Goal: Transaction & Acquisition: Purchase product/service

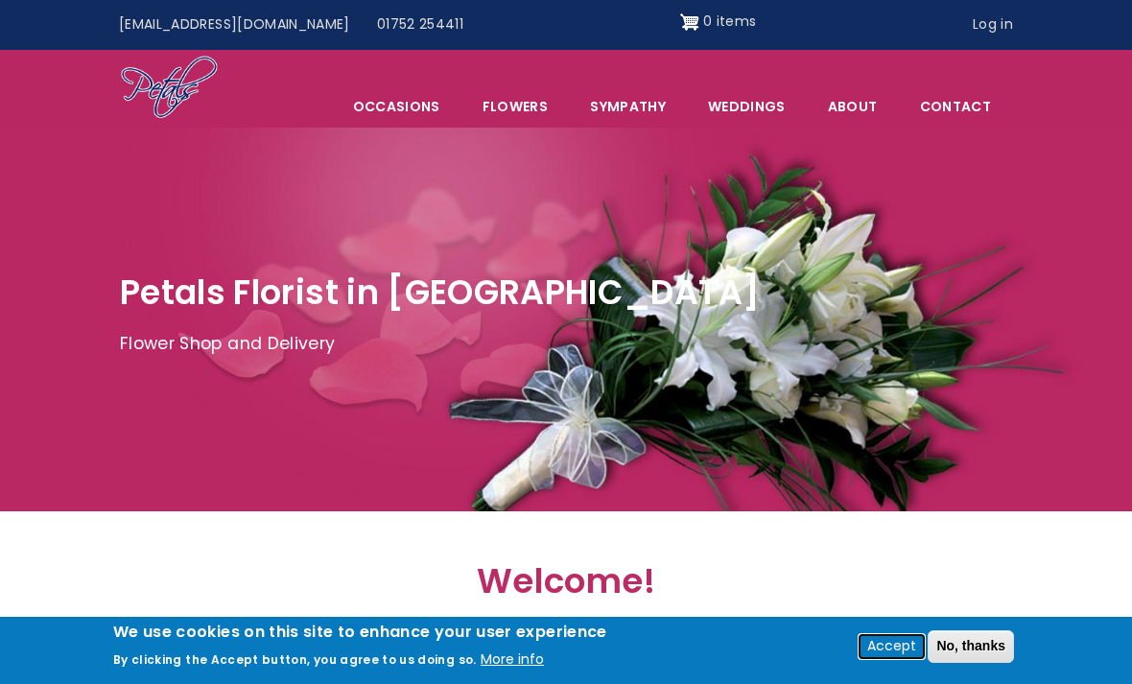
click at [898, 650] on button "Accept" at bounding box center [892, 646] width 64 height 23
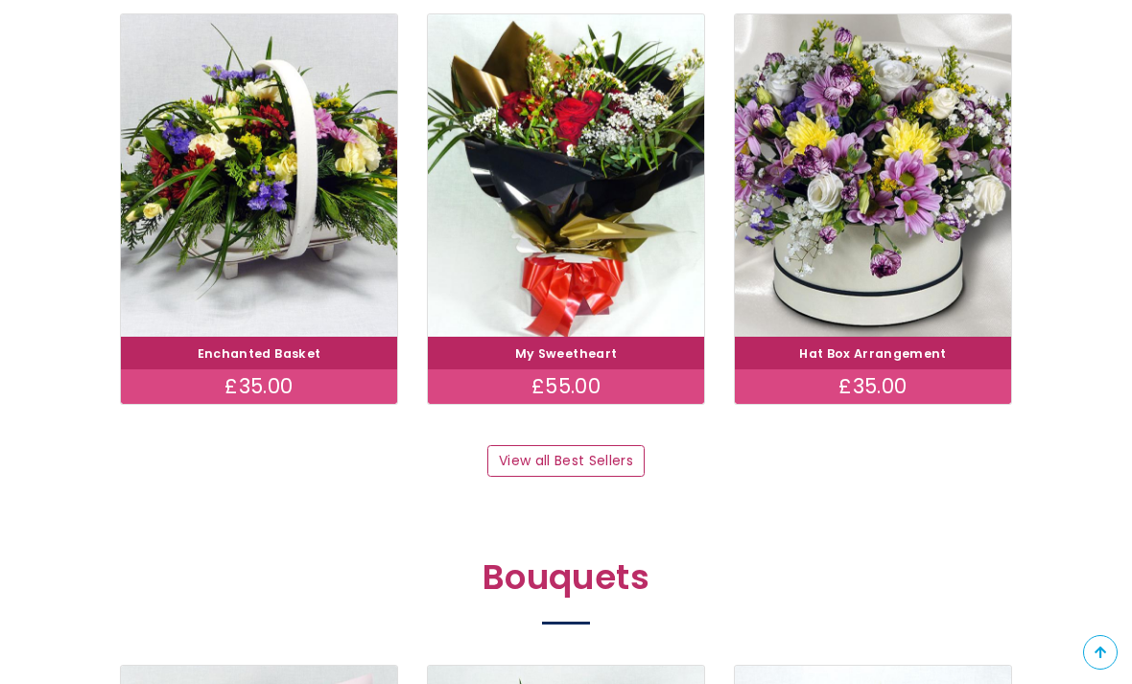
scroll to position [1147, 0]
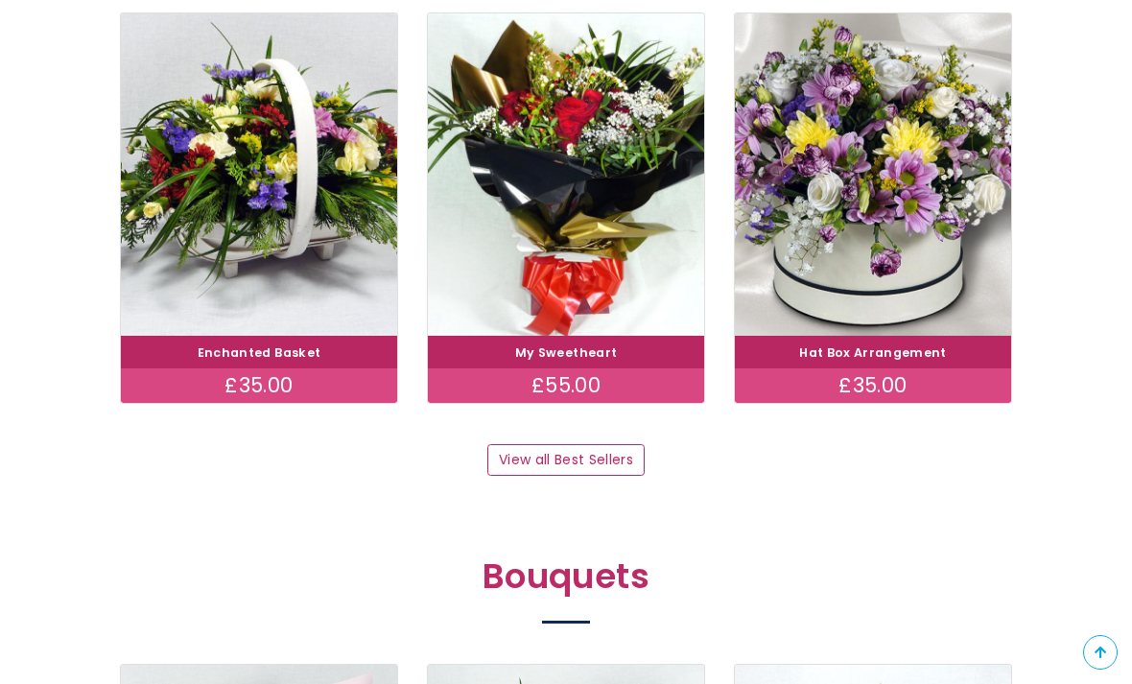
click at [911, 225] on img at bounding box center [873, 174] width 276 height 322
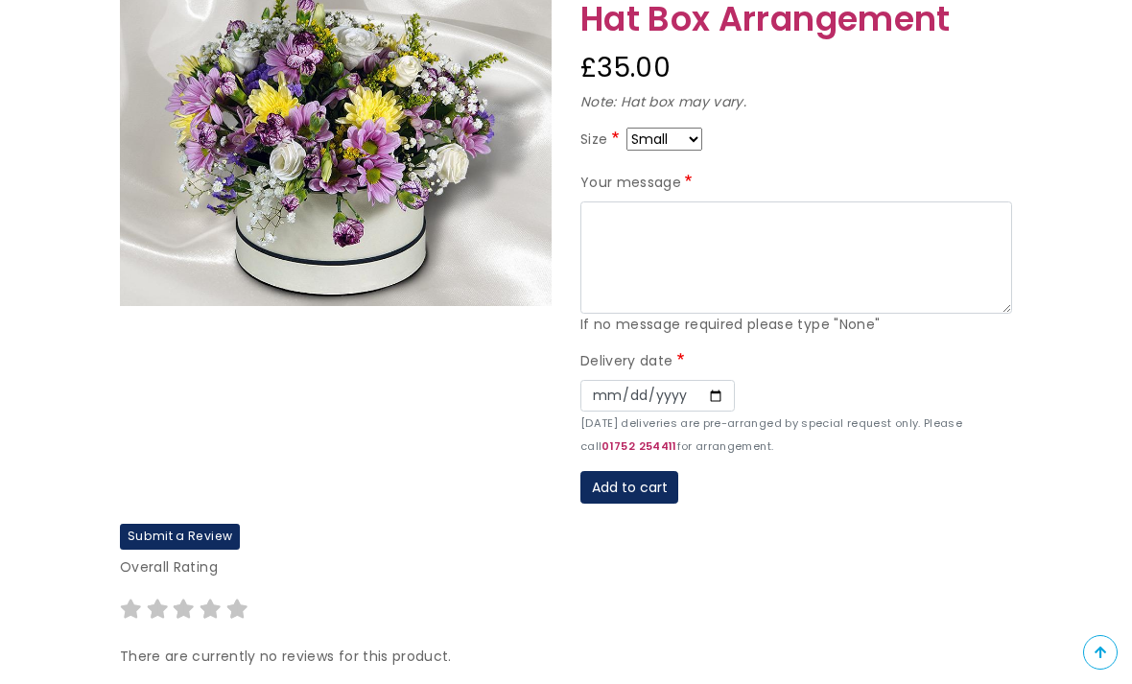
scroll to position [269, 0]
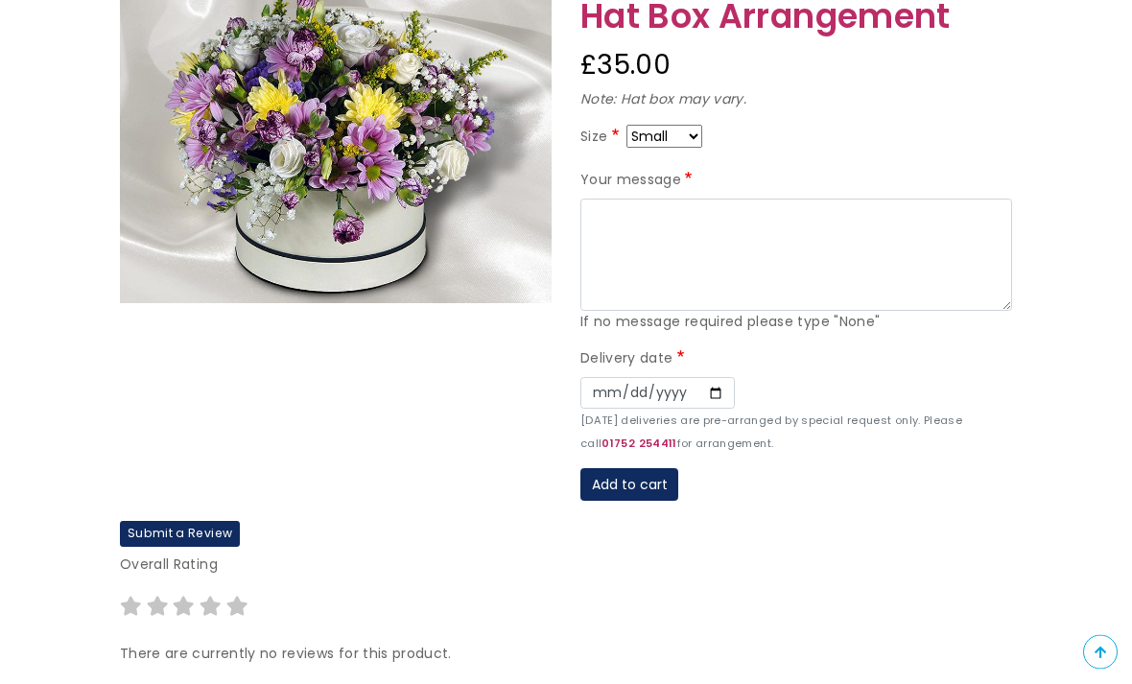
click at [685, 132] on select "Small Medium Large" at bounding box center [664, 137] width 76 height 23
select select "9"
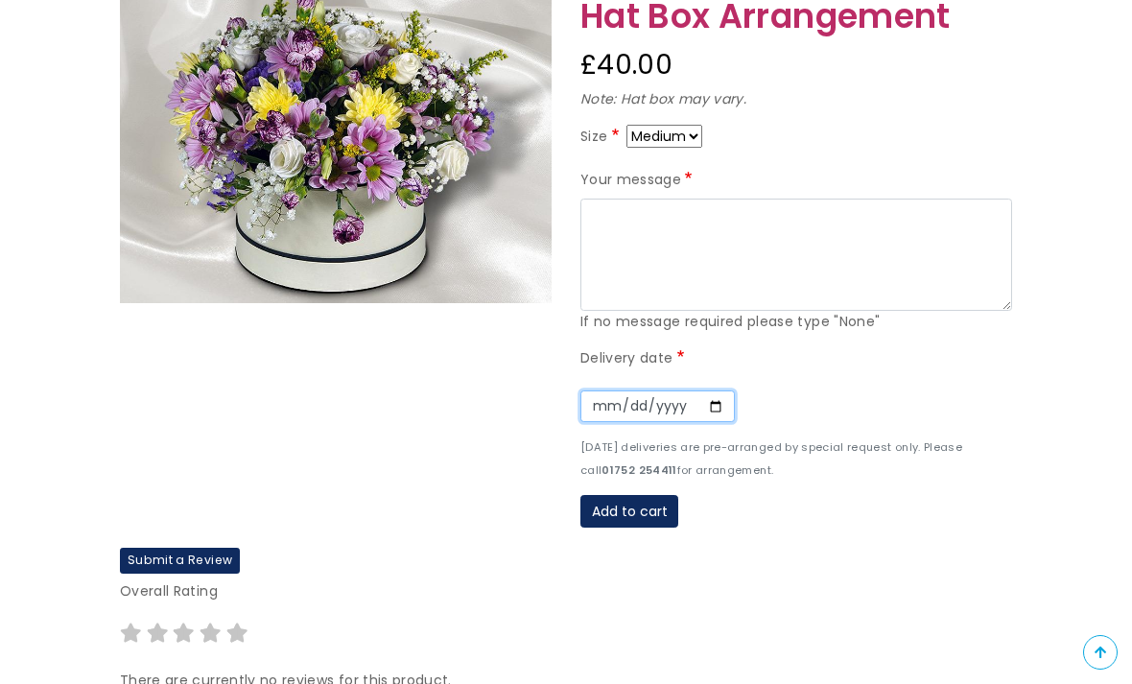
click at [600, 390] on input "Date" at bounding box center [657, 406] width 154 height 33
type input "2025-09-23"
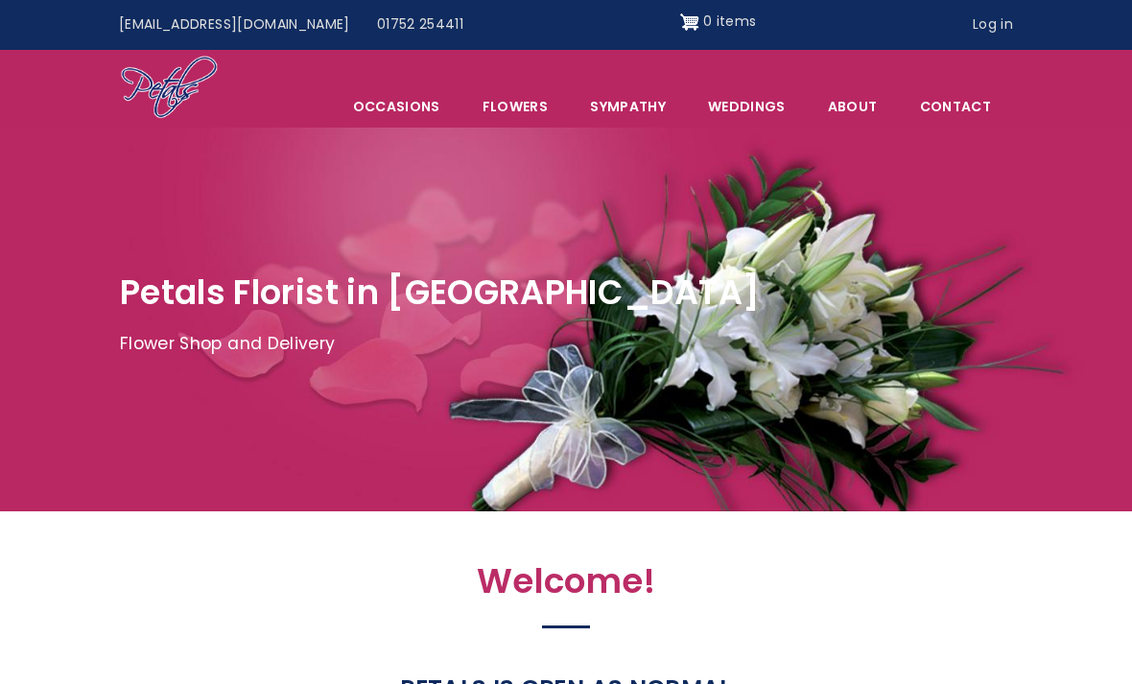
click at [550, 111] on link "Flowers" at bounding box center [515, 106] width 106 height 40
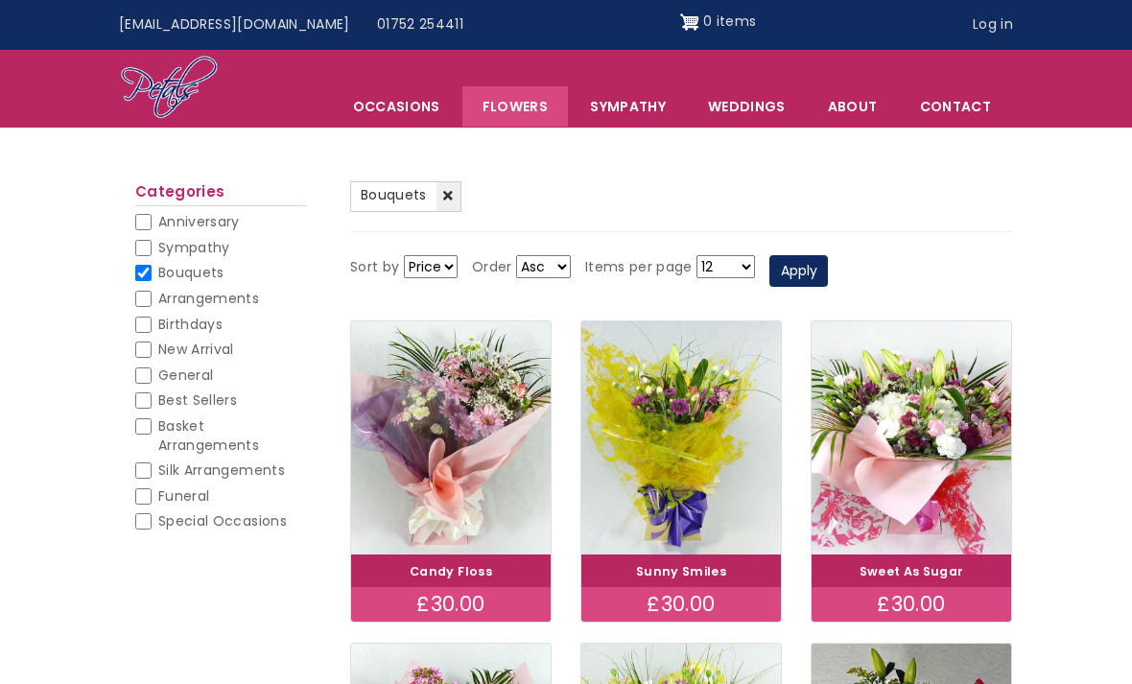
click at [950, 448] on img at bounding box center [912, 437] width 200 height 233
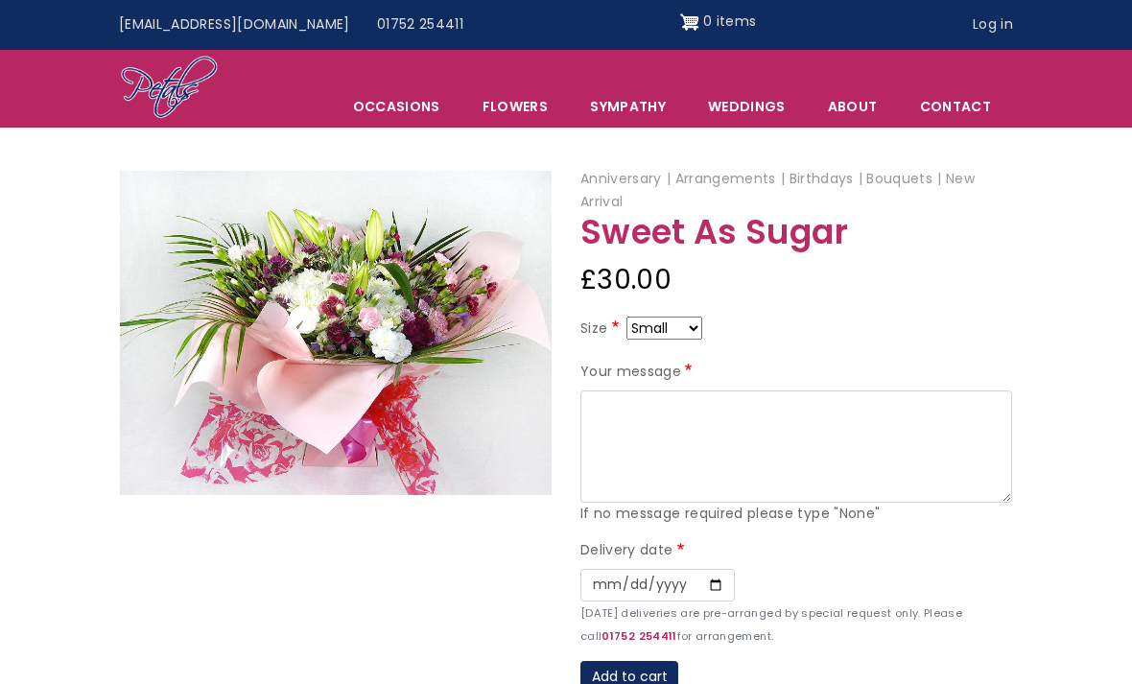
click at [682, 325] on select "Small Medium Large" at bounding box center [664, 328] width 76 height 23
select select "9"
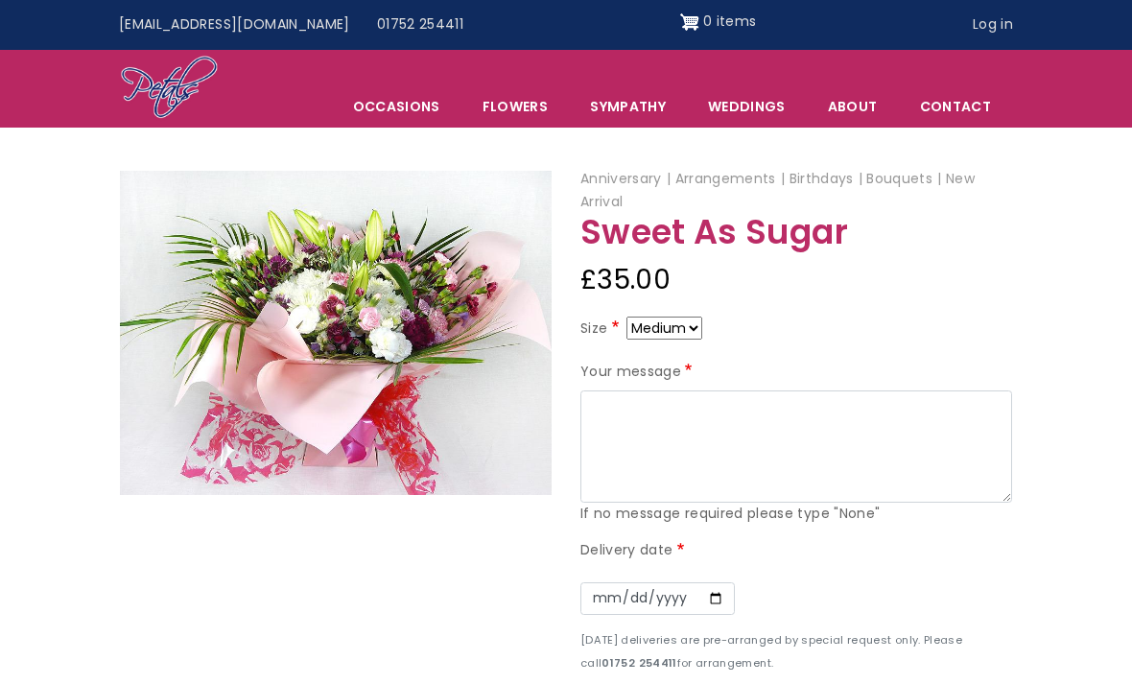
click at [684, 324] on select "Small Medium Large" at bounding box center [664, 328] width 76 height 23
select select "10"
click at [681, 326] on select "Small Medium Large" at bounding box center [664, 328] width 76 height 23
select select "9"
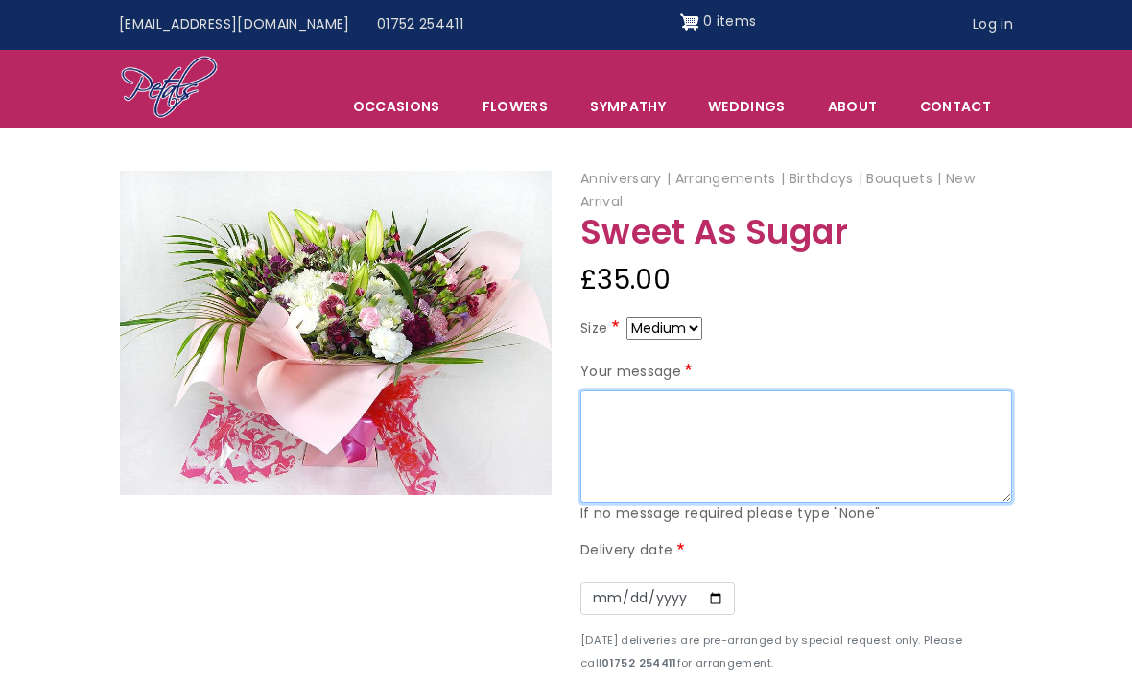
click at [825, 433] on textarea "Your message" at bounding box center [796, 446] width 432 height 113
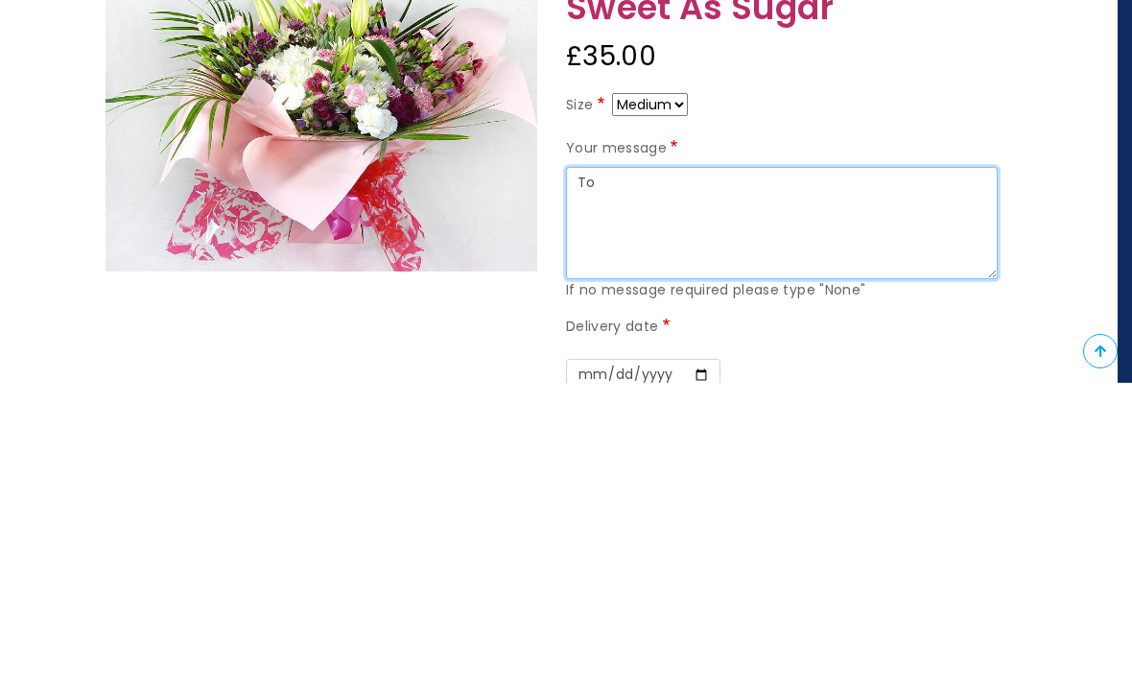
type textarea "T"
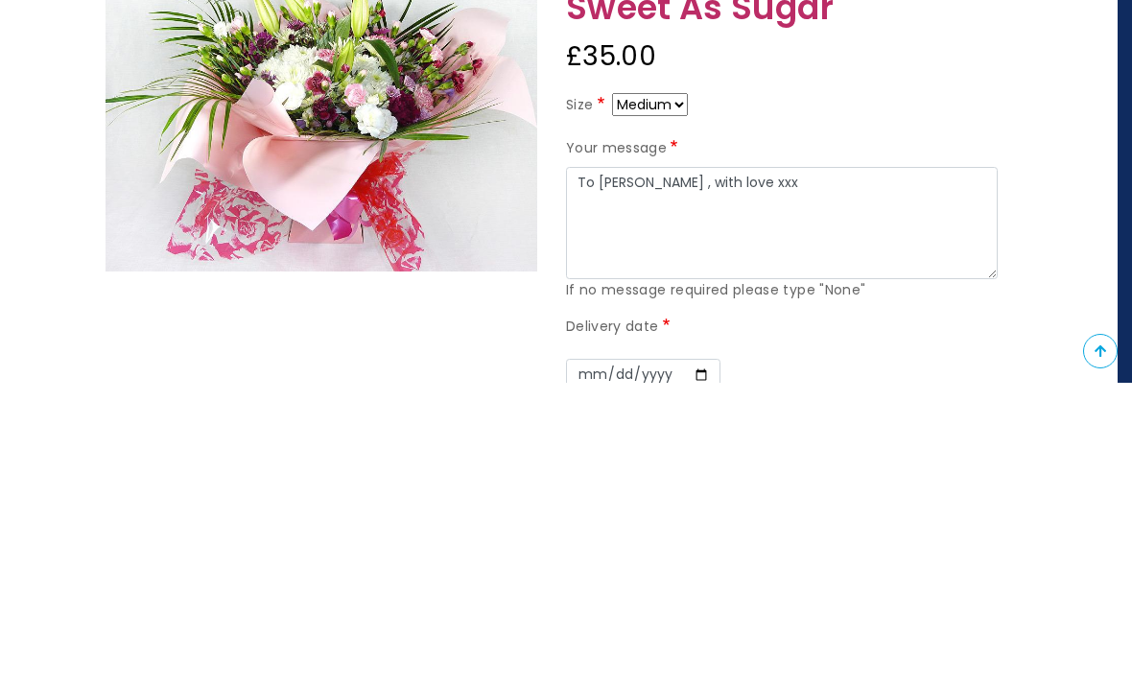
scroll to position [301, 14]
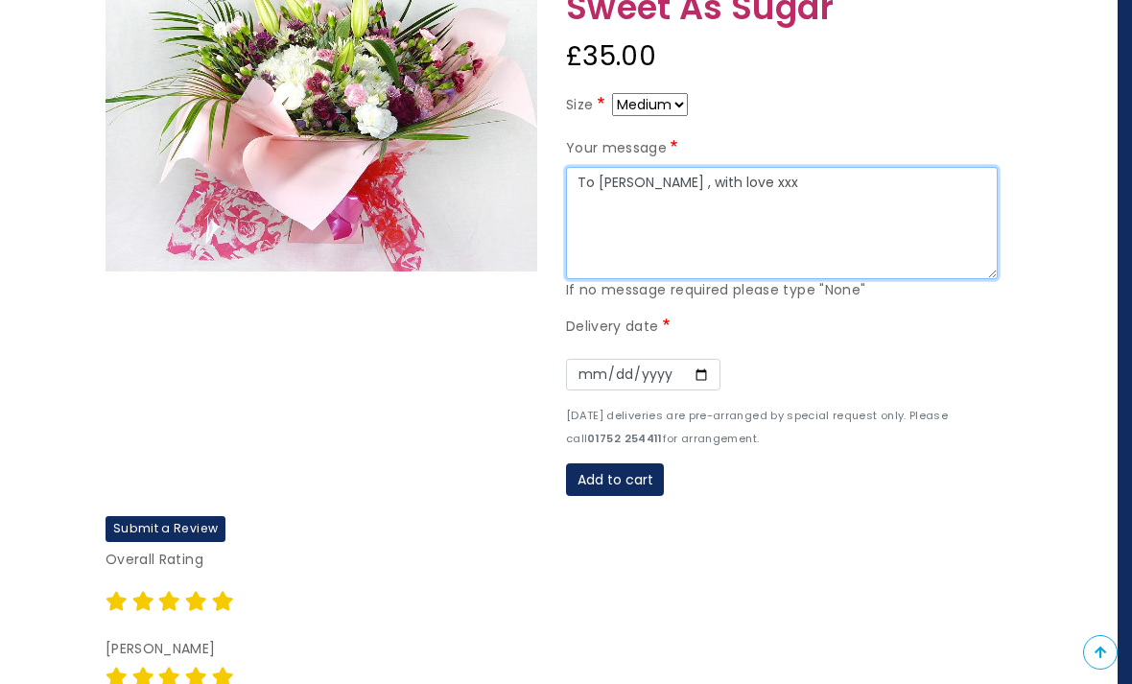
type textarea "To Heather , with love xxx"
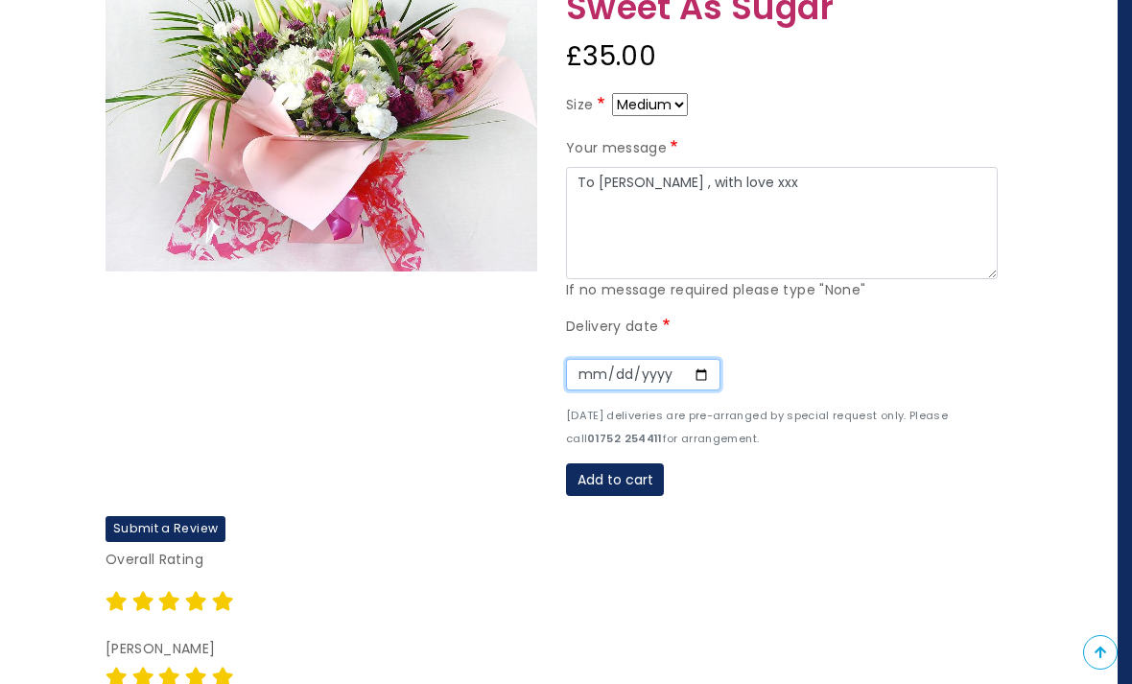
click at [578, 375] on input "Date" at bounding box center [643, 375] width 154 height 33
type input "2025-09-25"
click at [644, 480] on button "Add to cart" at bounding box center [615, 479] width 98 height 33
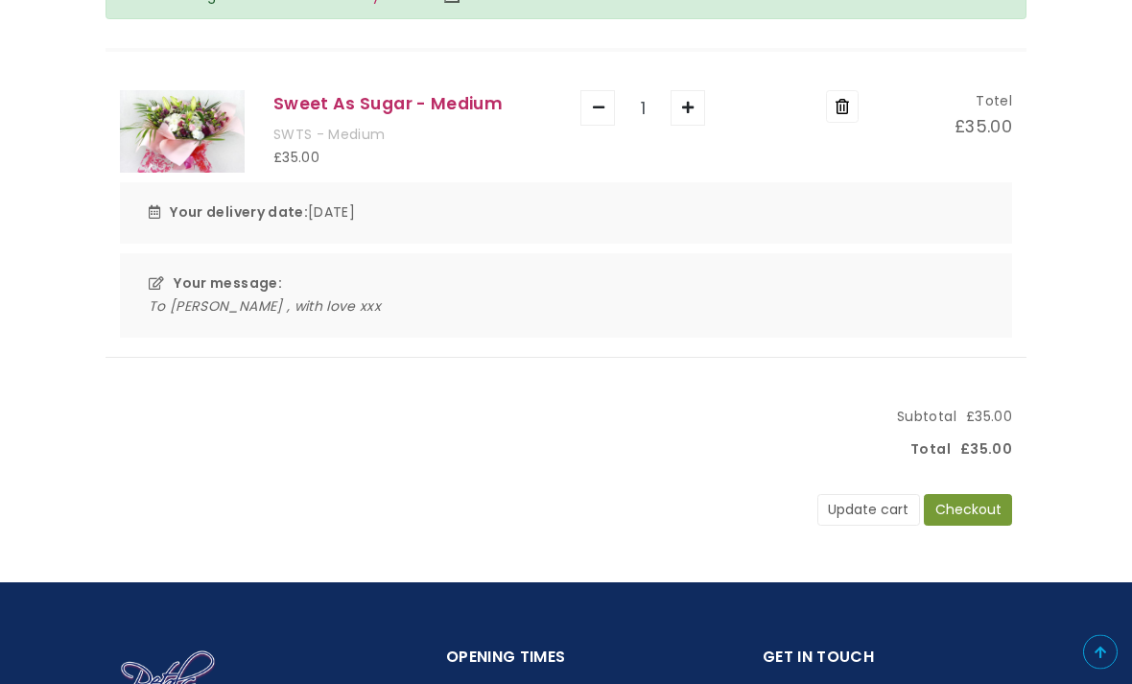
scroll to position [271, 0]
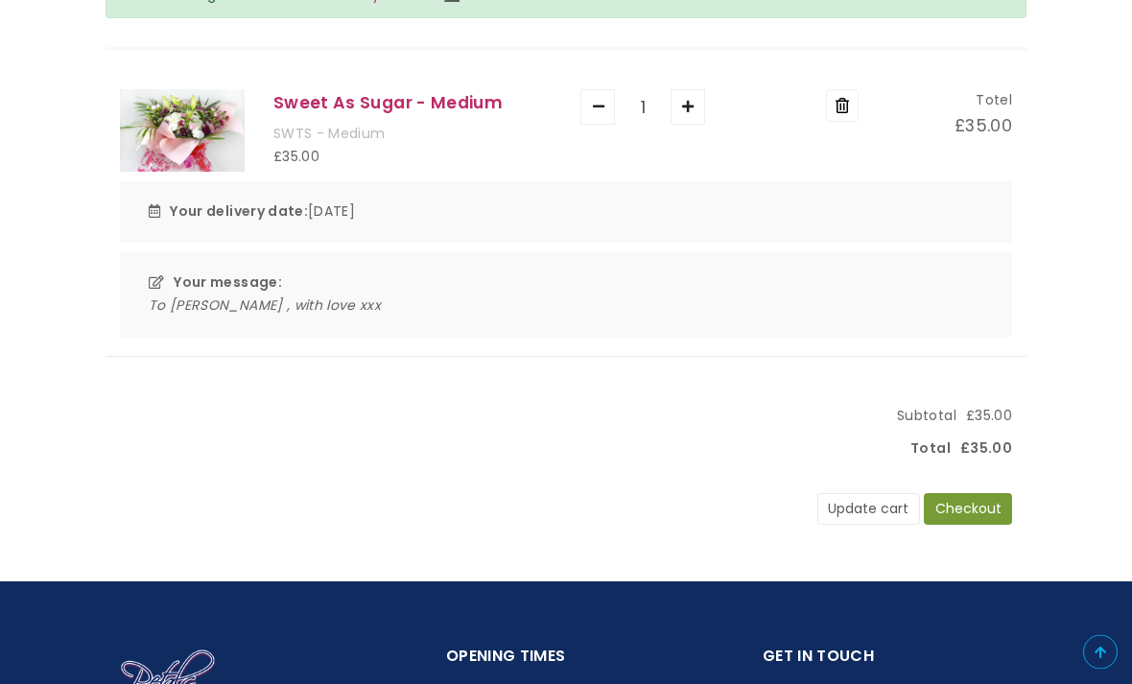
click at [971, 496] on button "Checkout" at bounding box center [968, 510] width 88 height 33
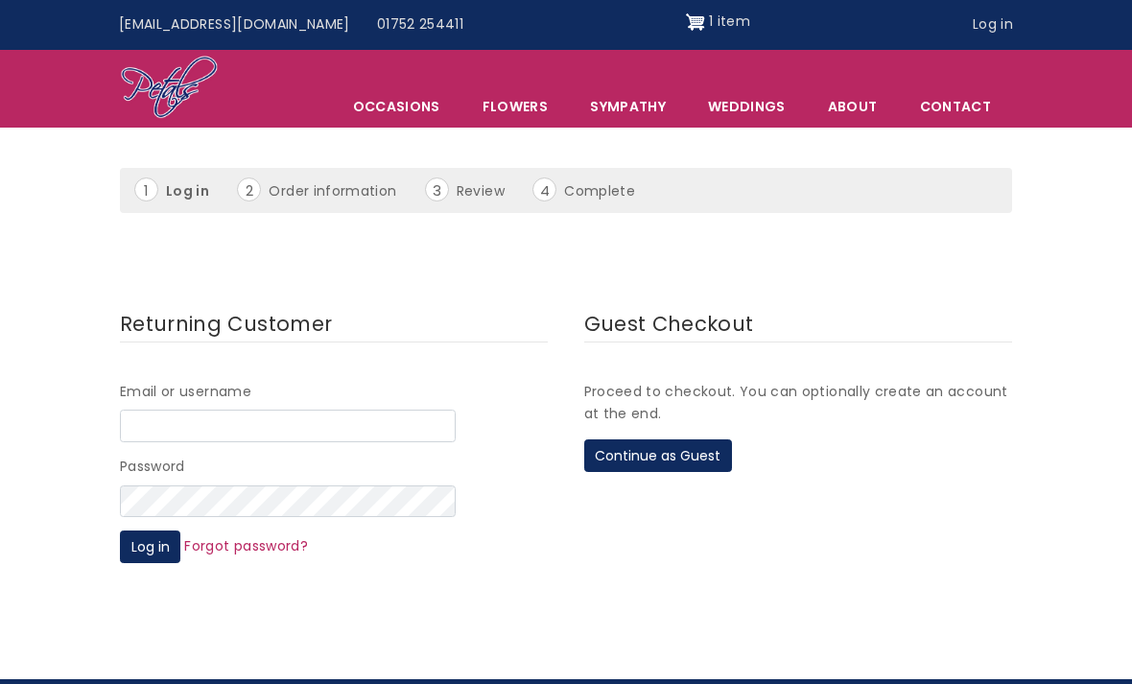
click at [716, 449] on button "Continue as Guest" at bounding box center [658, 455] width 148 height 33
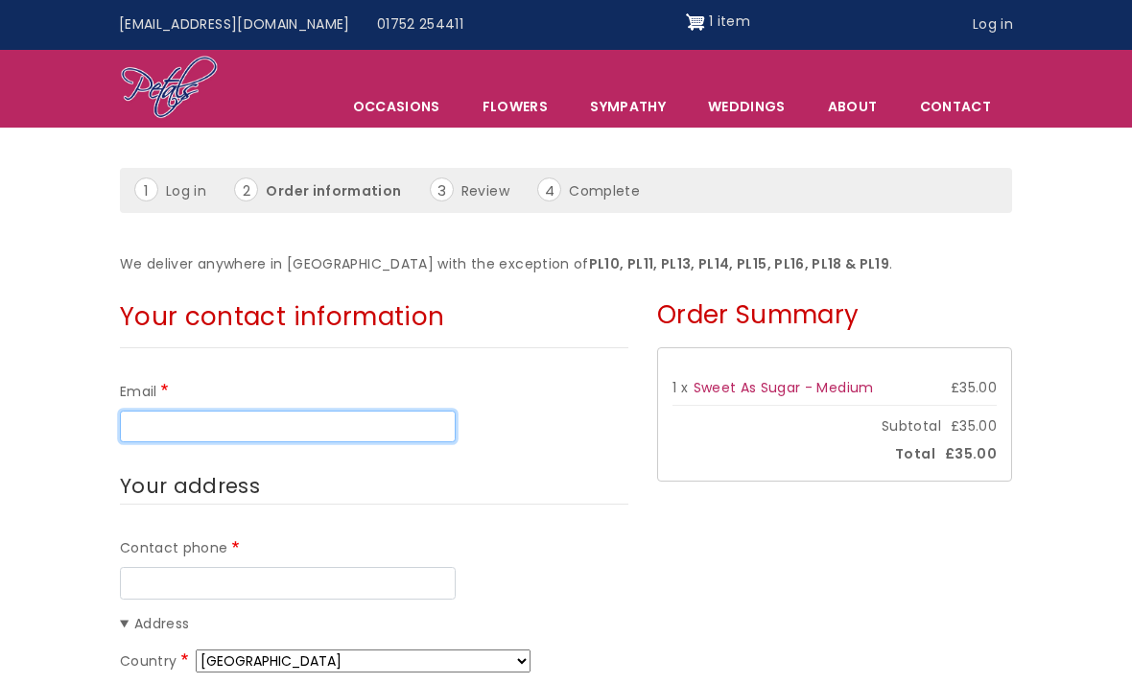
click at [407, 420] on input "Email" at bounding box center [288, 427] width 336 height 33
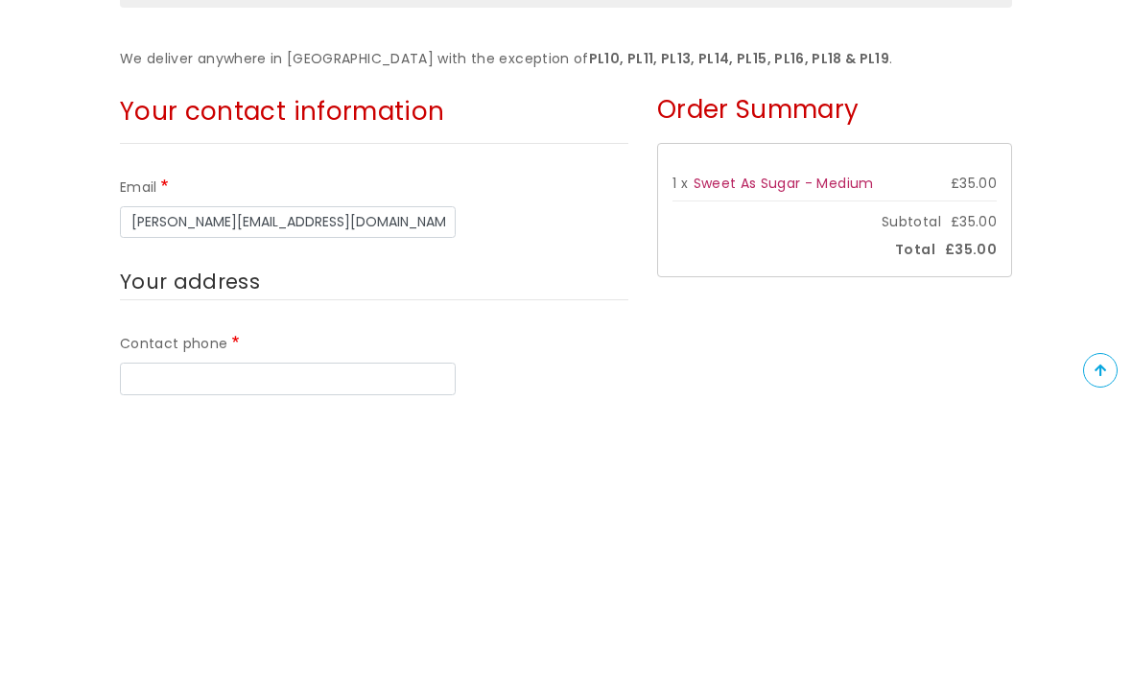
scroll to position [282, 0]
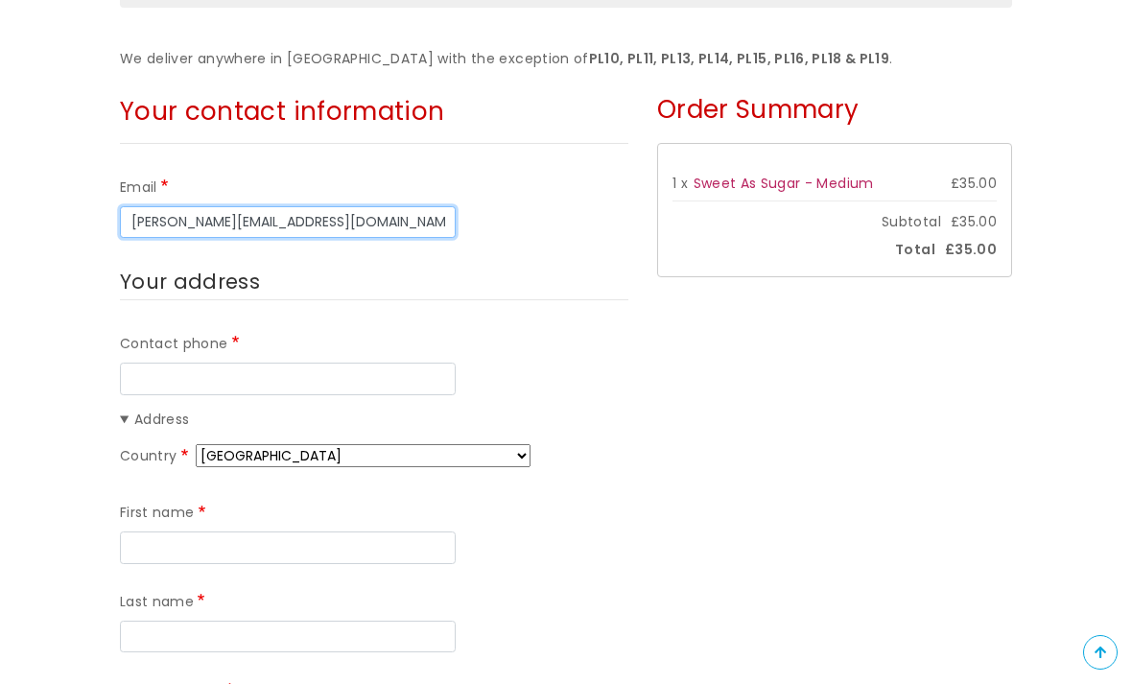
type input "[PERSON_NAME][EMAIL_ADDRESS][DOMAIN_NAME]"
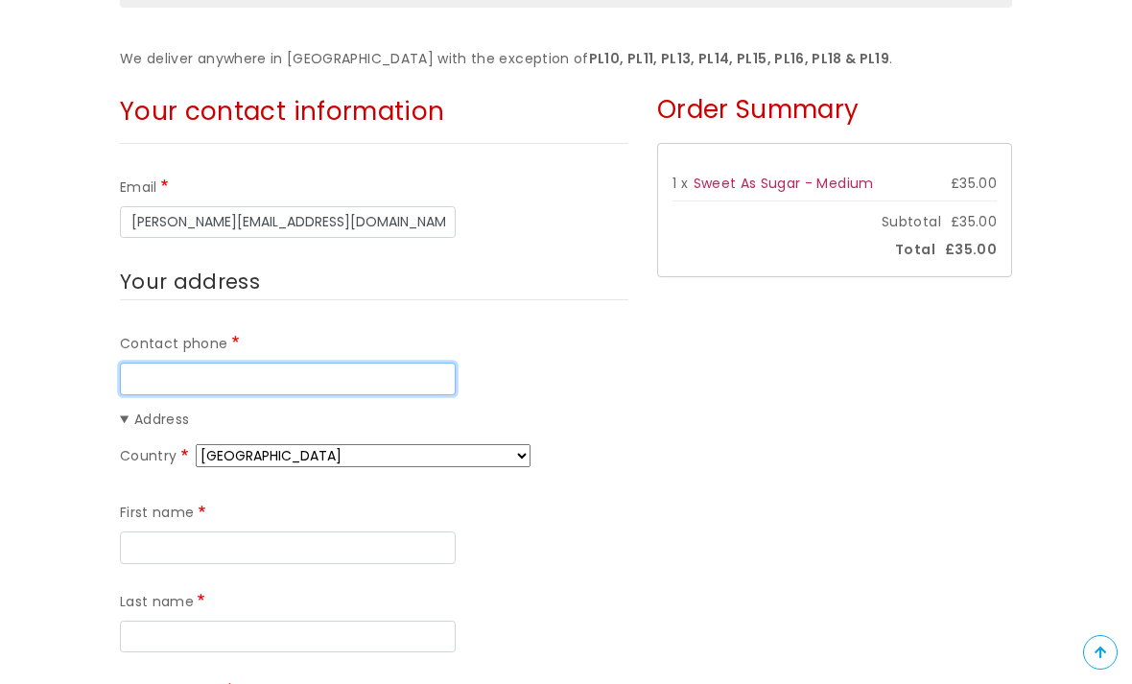
click at [436, 377] on input "Contact phone" at bounding box center [288, 379] width 336 height 33
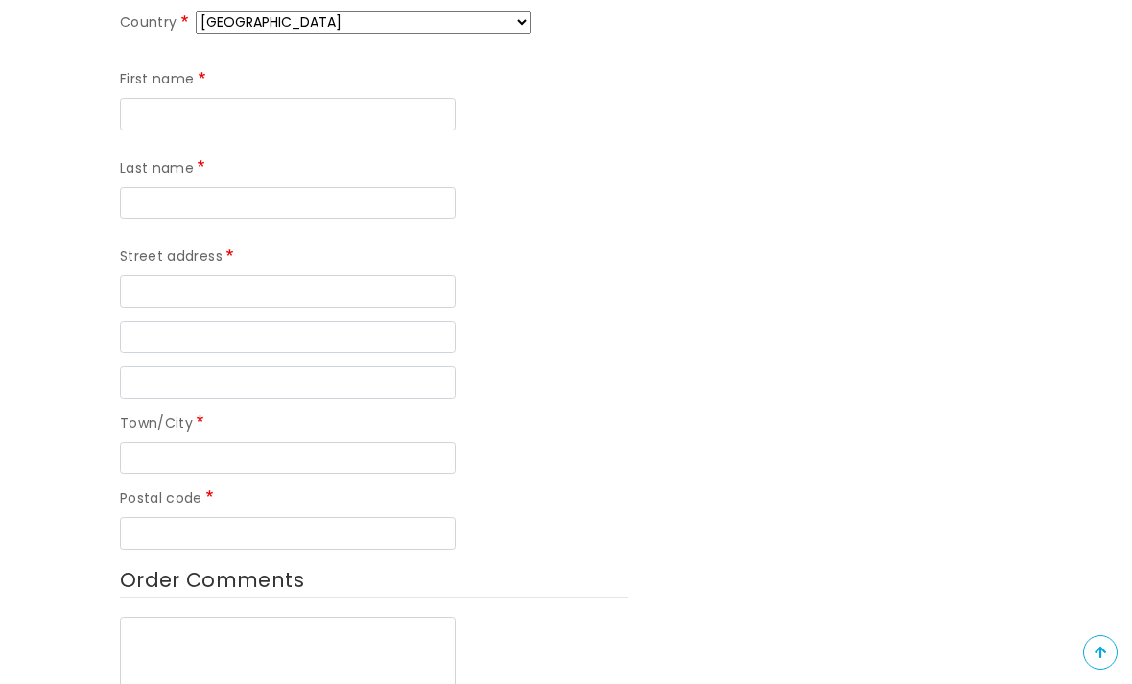
scroll to position [695, 0]
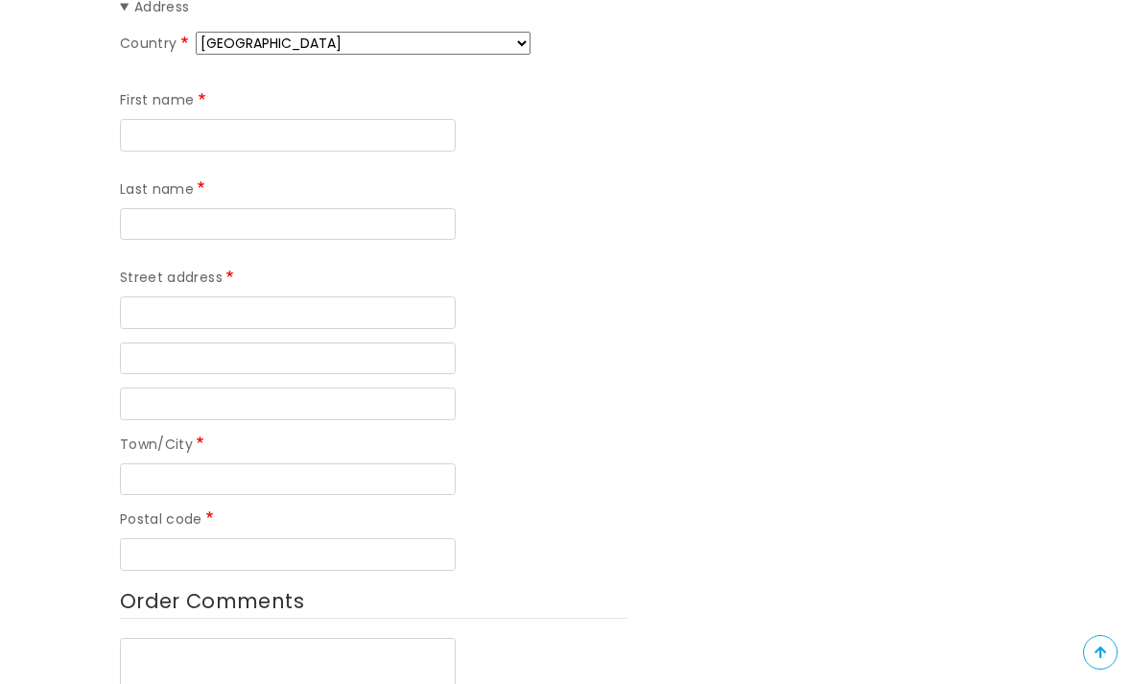
type input "07970199437"
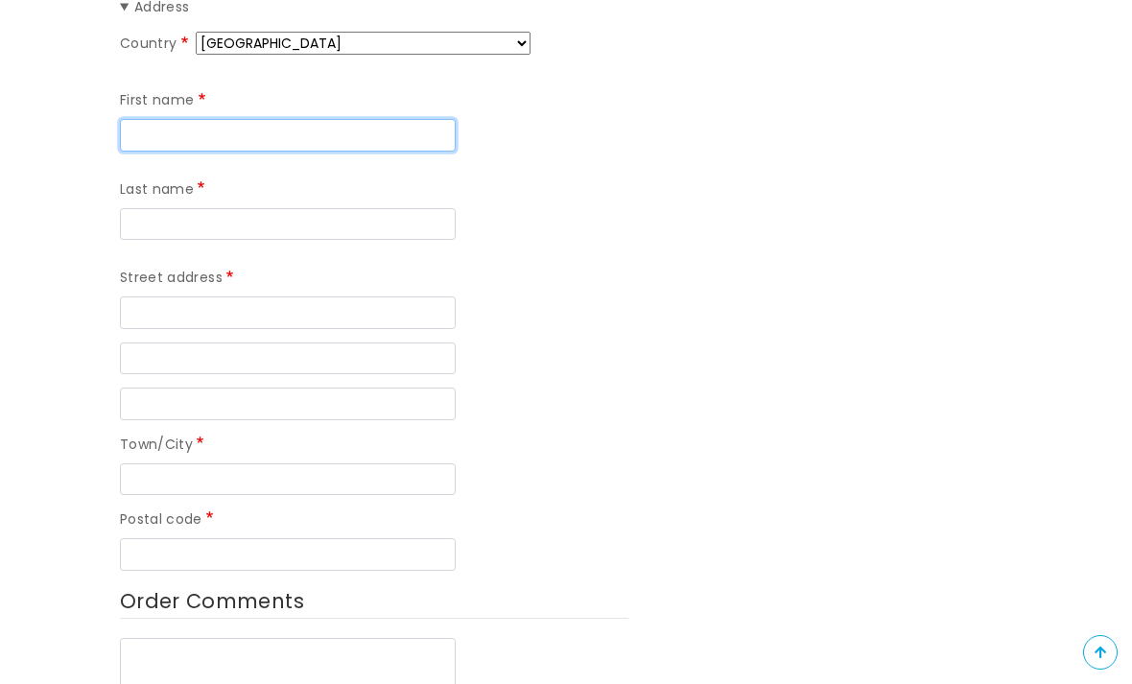
click at [385, 128] on input "First name" at bounding box center [288, 135] width 336 height 33
type input "[PERSON_NAME]"
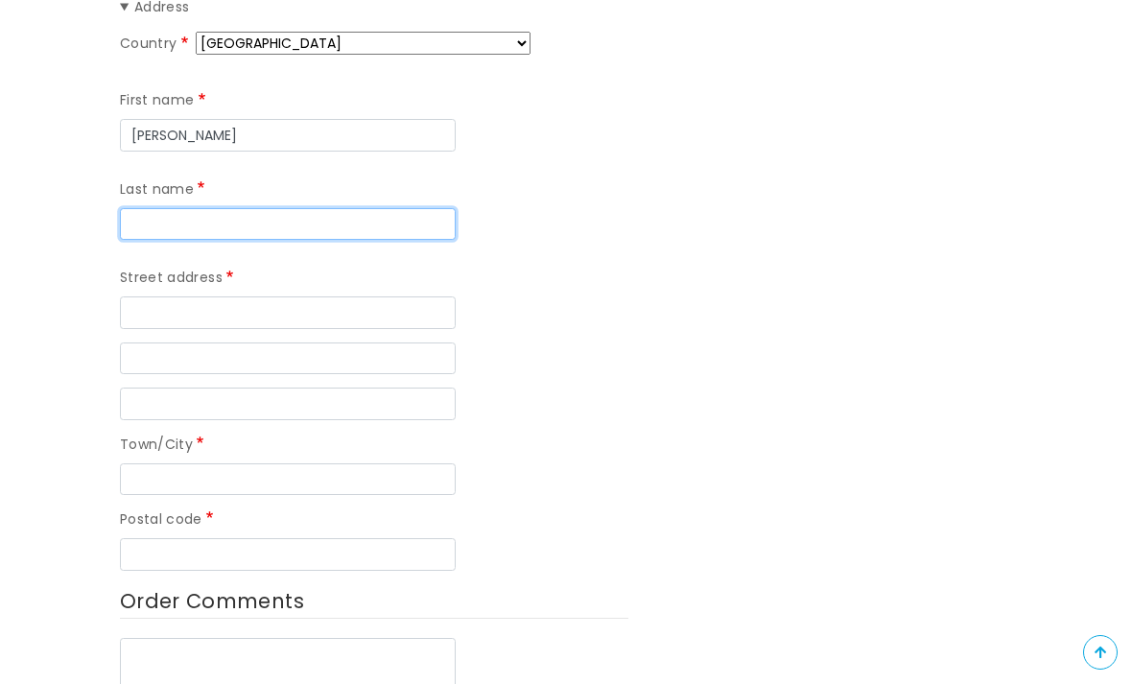
click at [387, 209] on input "Last name" at bounding box center [288, 224] width 336 height 33
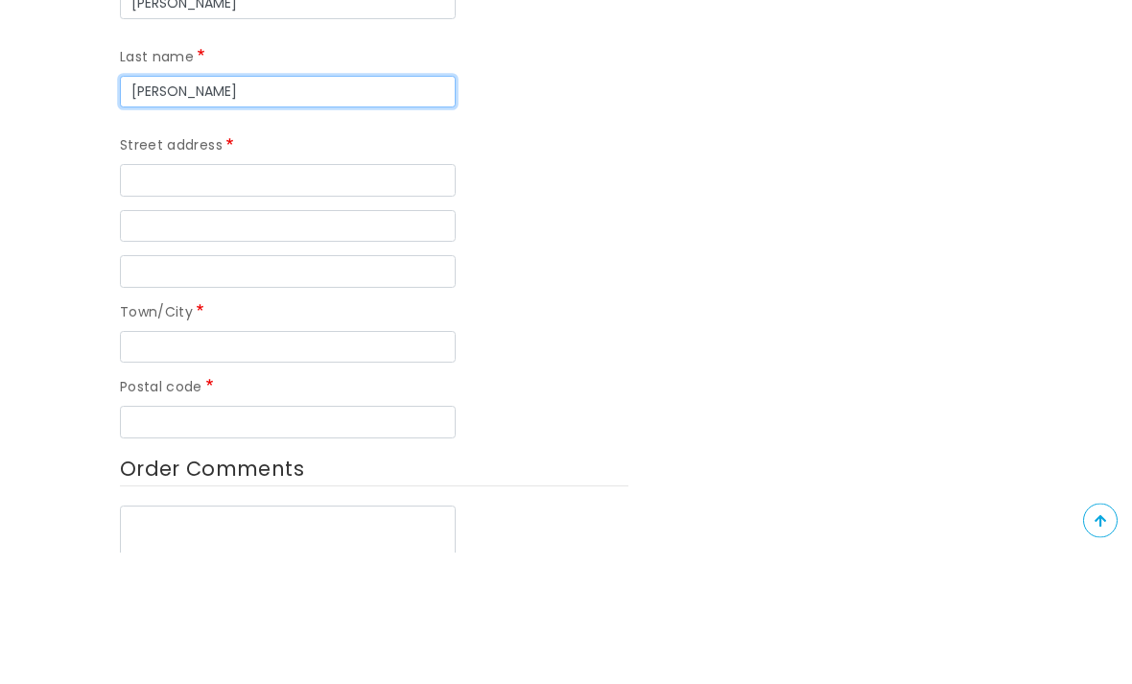
type input "Wright"
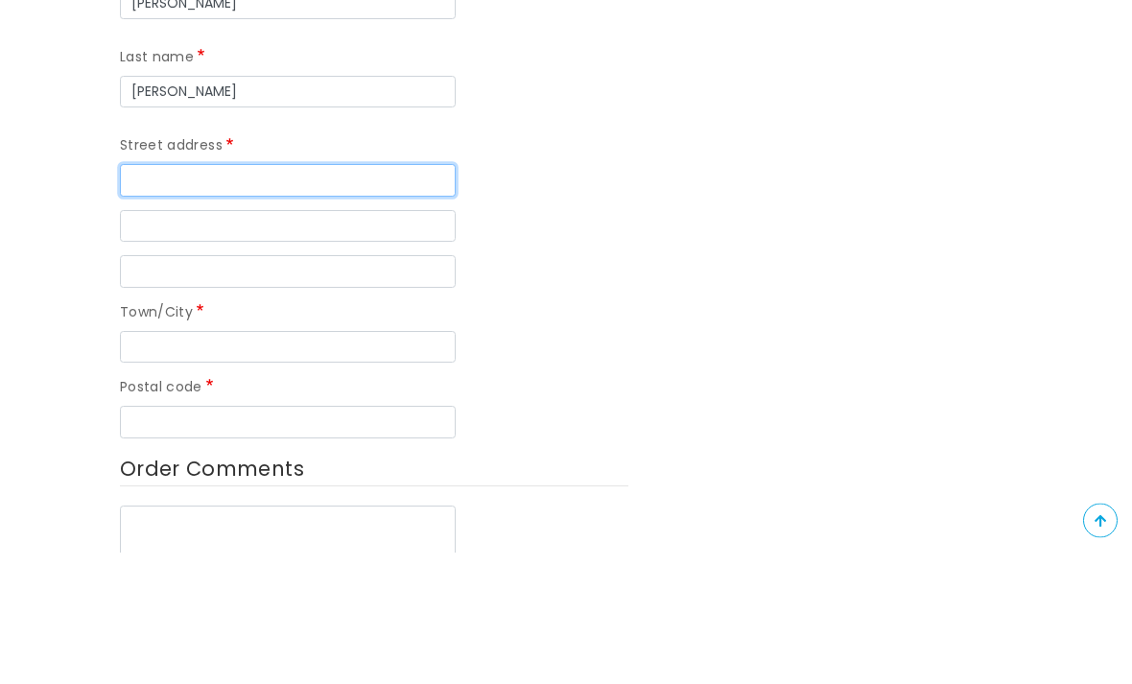
click at [325, 296] on input "Street address" at bounding box center [288, 312] width 336 height 33
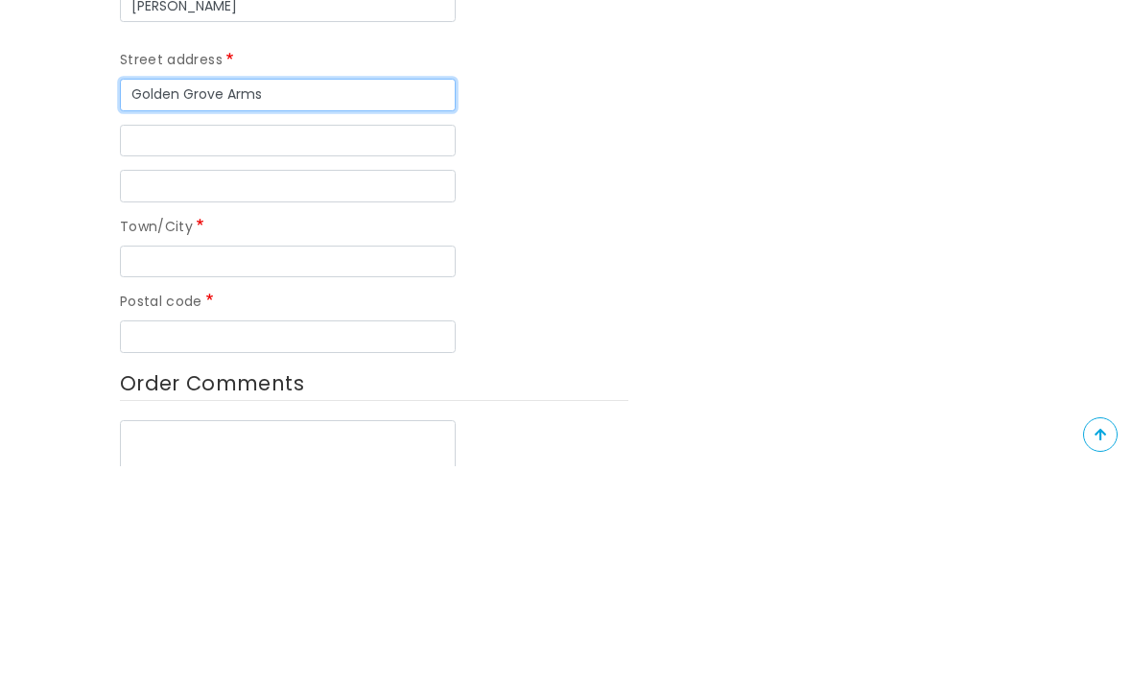
type input "Golden Grove Arms"
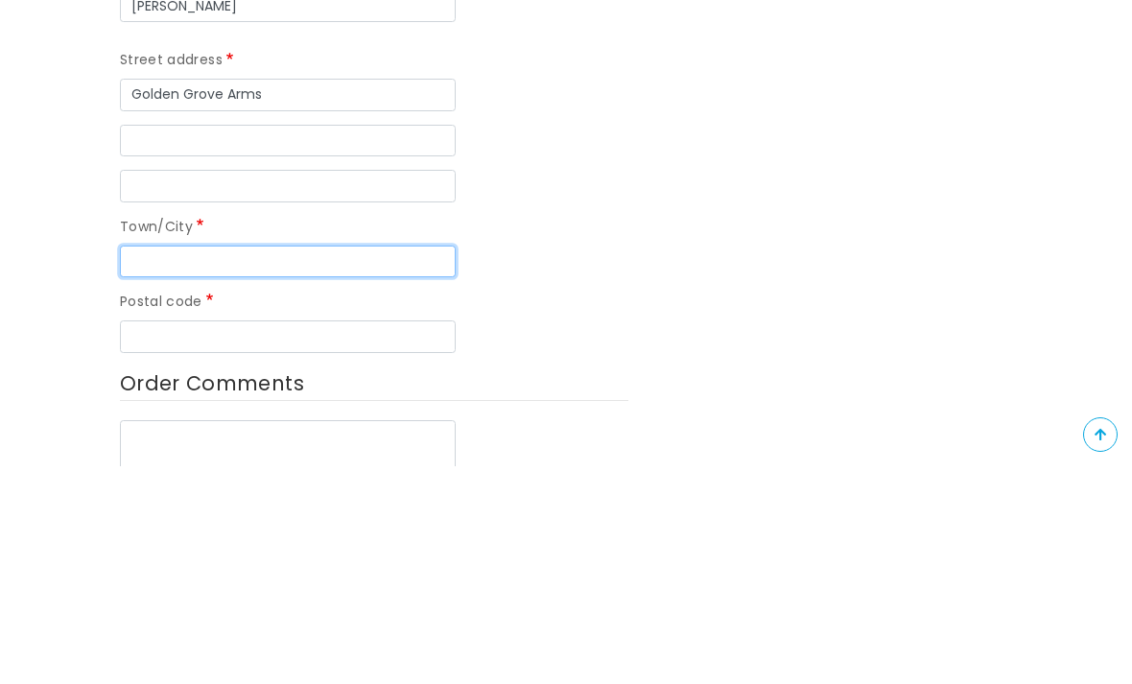
click at [375, 463] on input "Town/City" at bounding box center [288, 479] width 336 height 33
type input "Ll"
type input "Llanarthney, Carmarthenshire"
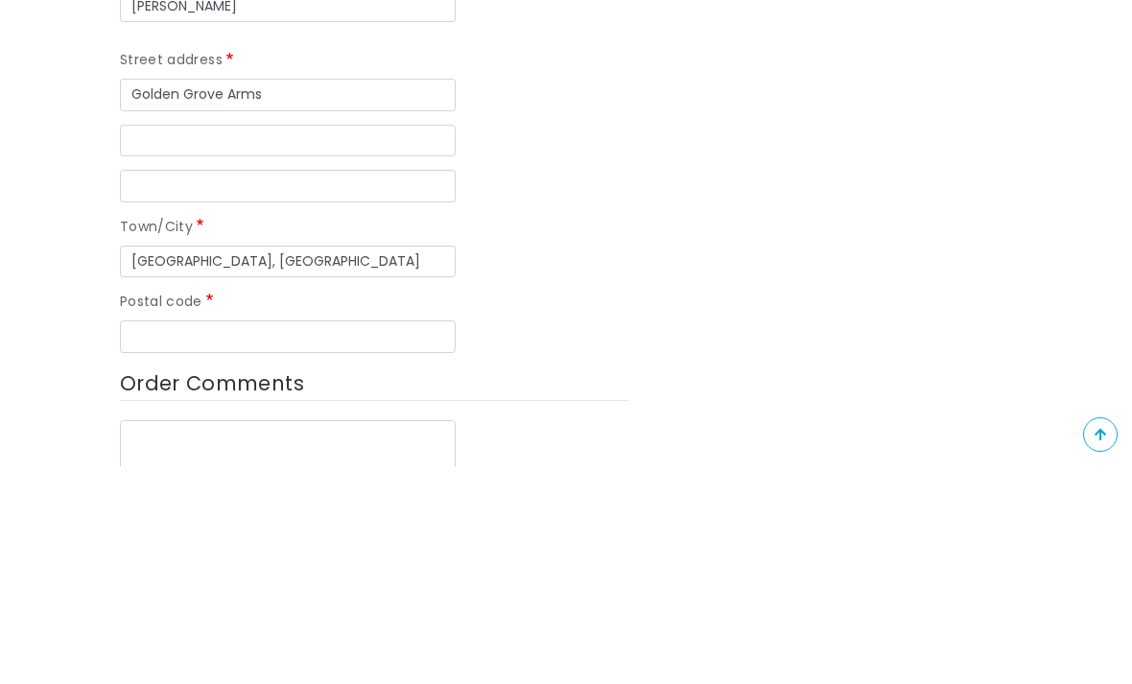
type input "Llanarthney, Carmarthenshire"
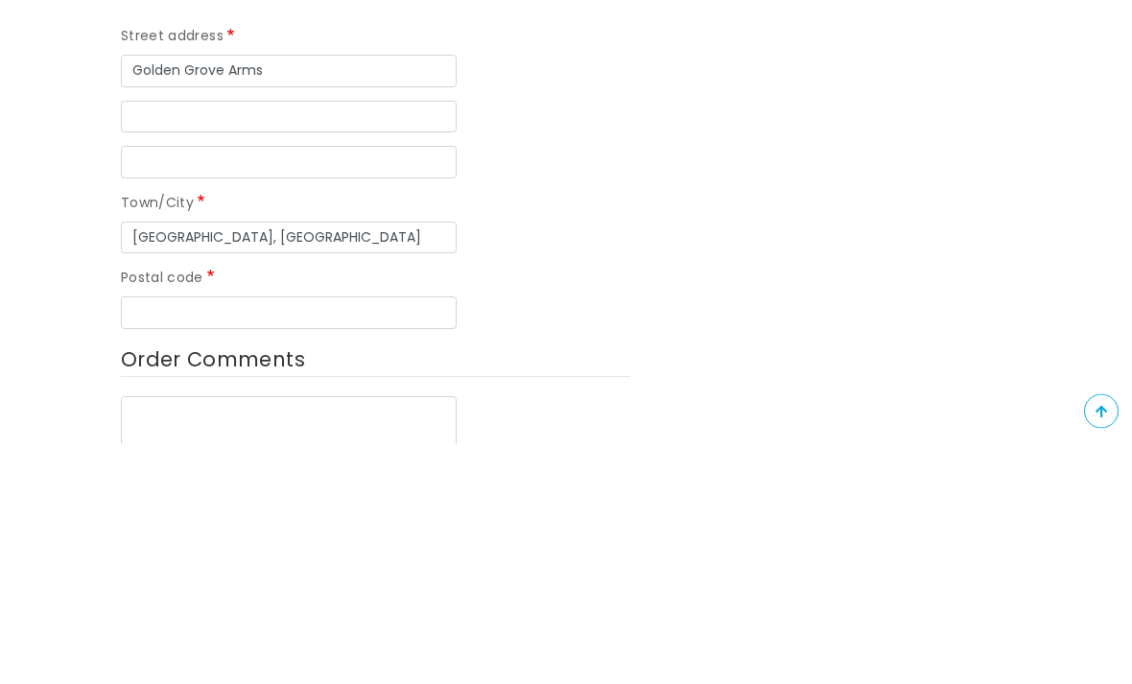
scroll to position [695, 1]
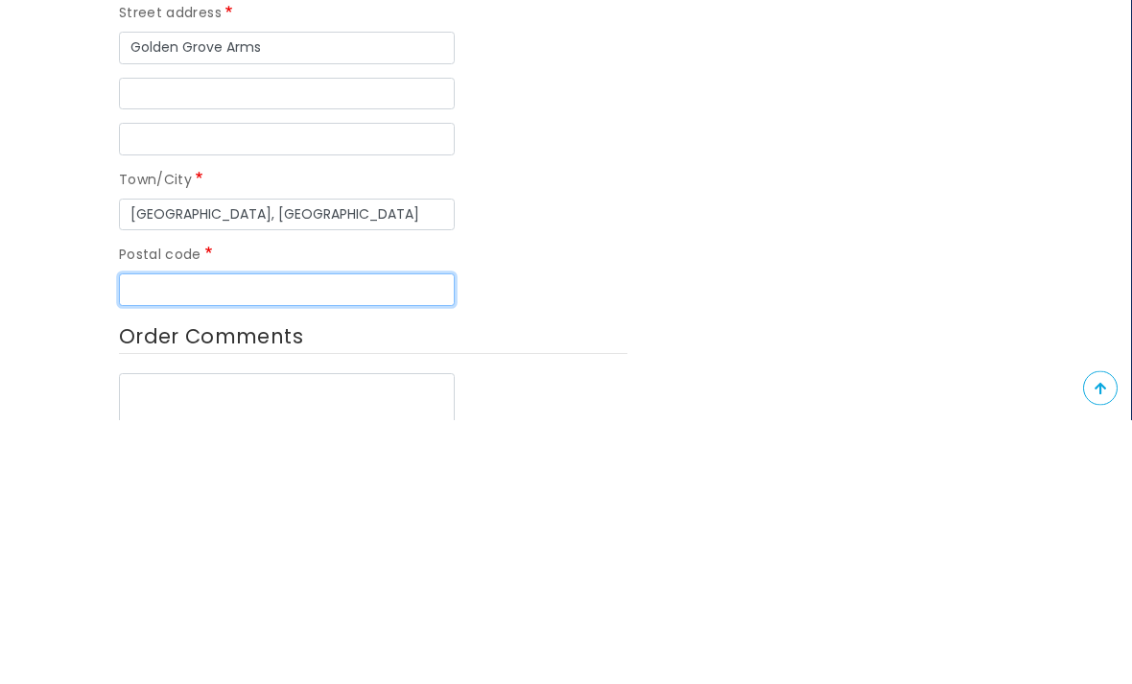
click at [396, 538] on input "Postal code" at bounding box center [287, 554] width 336 height 33
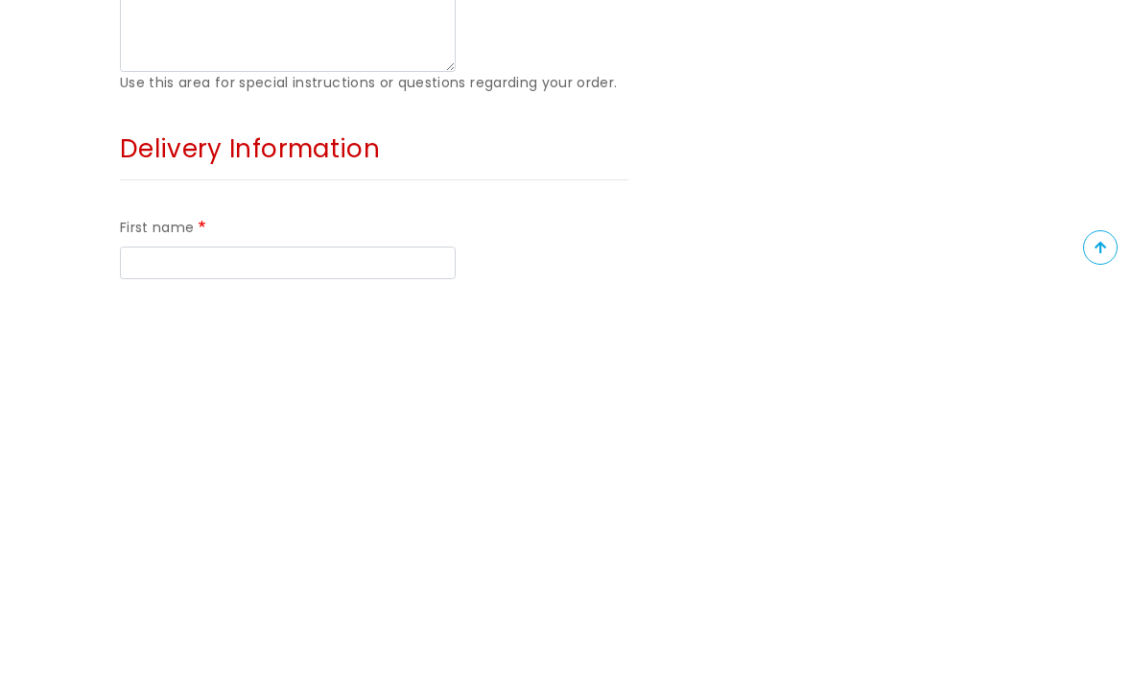
scroll to position [972, 0]
type input "SA32 8JU"
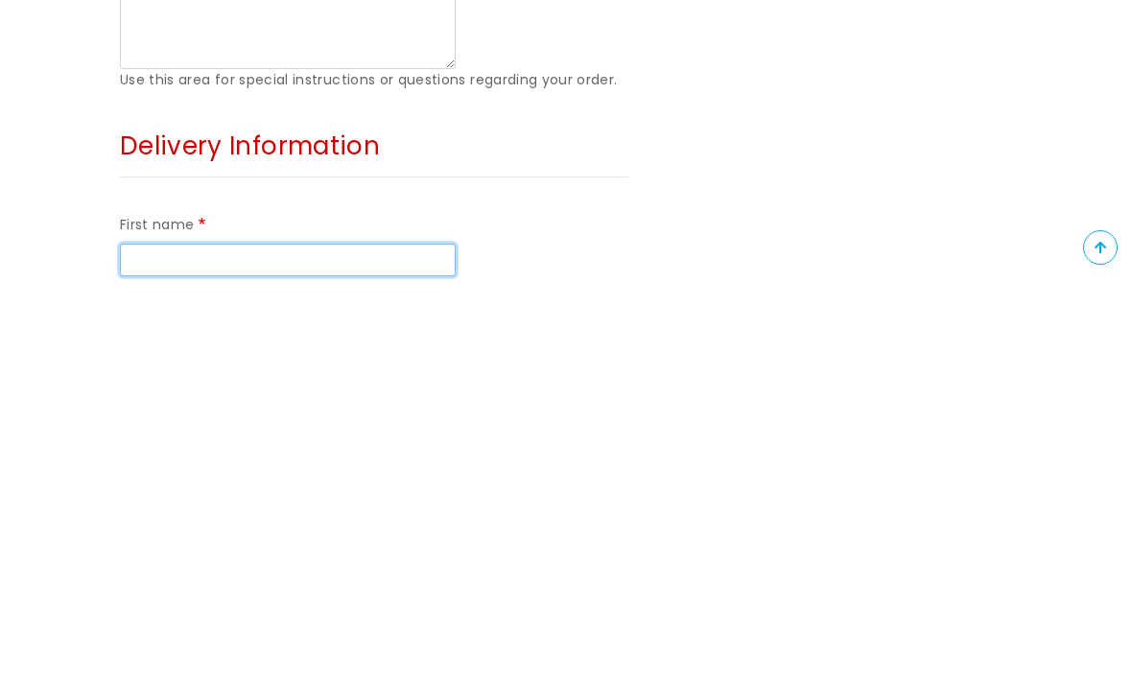
click at [388, 648] on input "First name" at bounding box center [288, 664] width 336 height 33
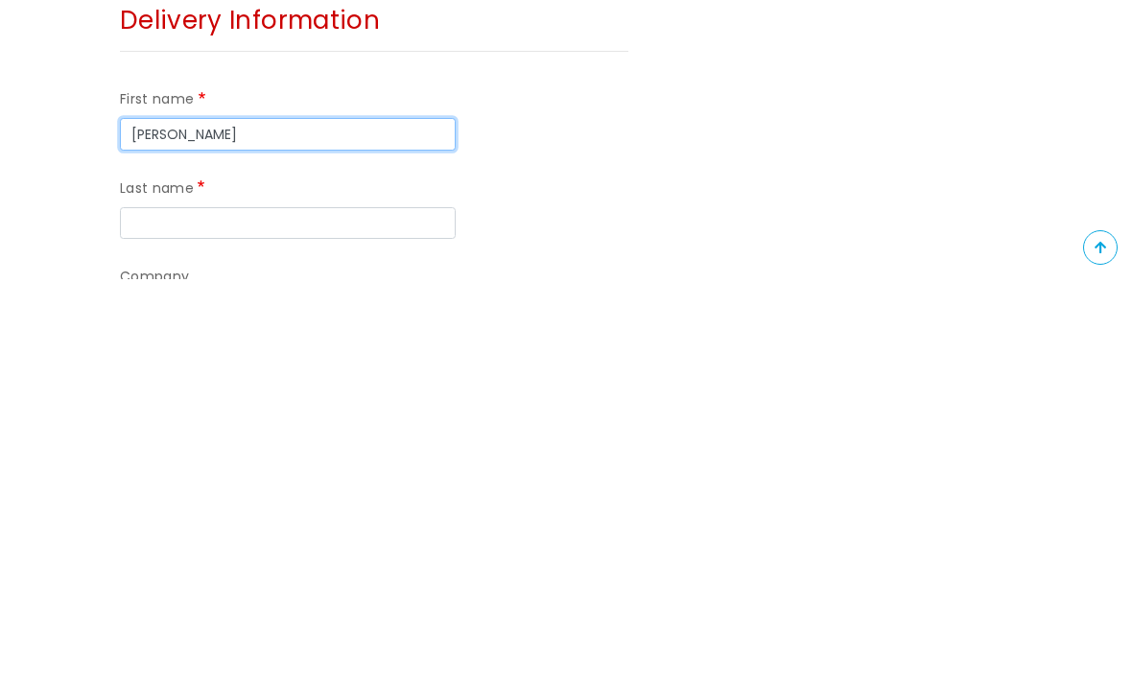
scroll to position [1100, 0]
type input "Heather"
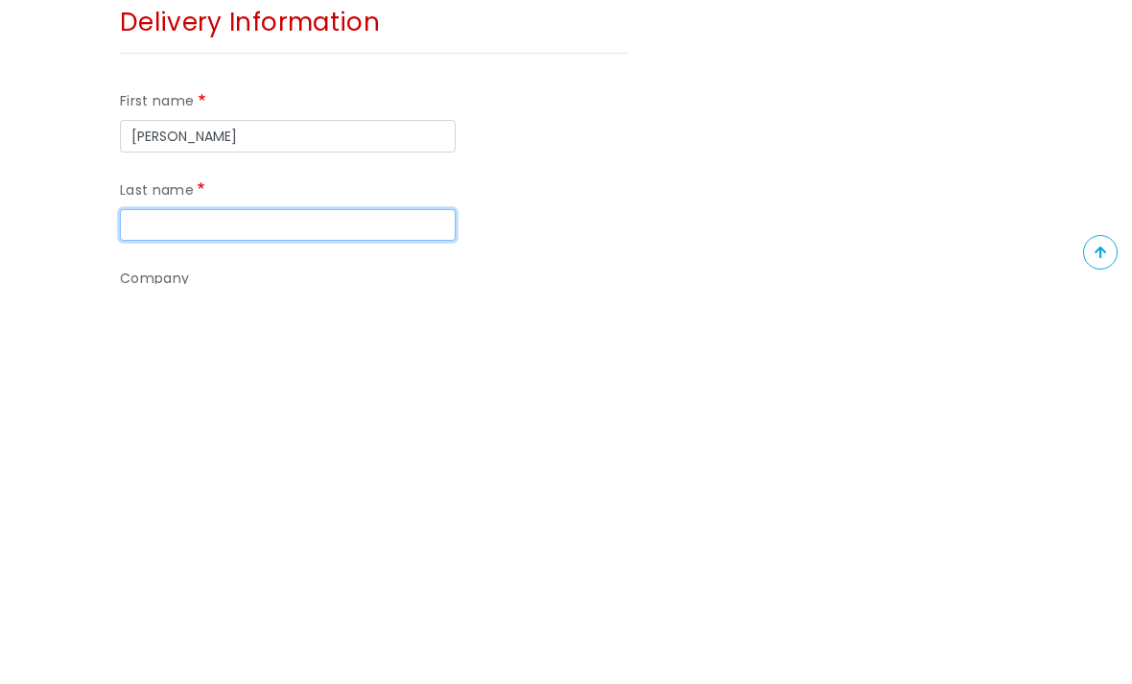
click at [373, 609] on input "Last name" at bounding box center [288, 625] width 336 height 33
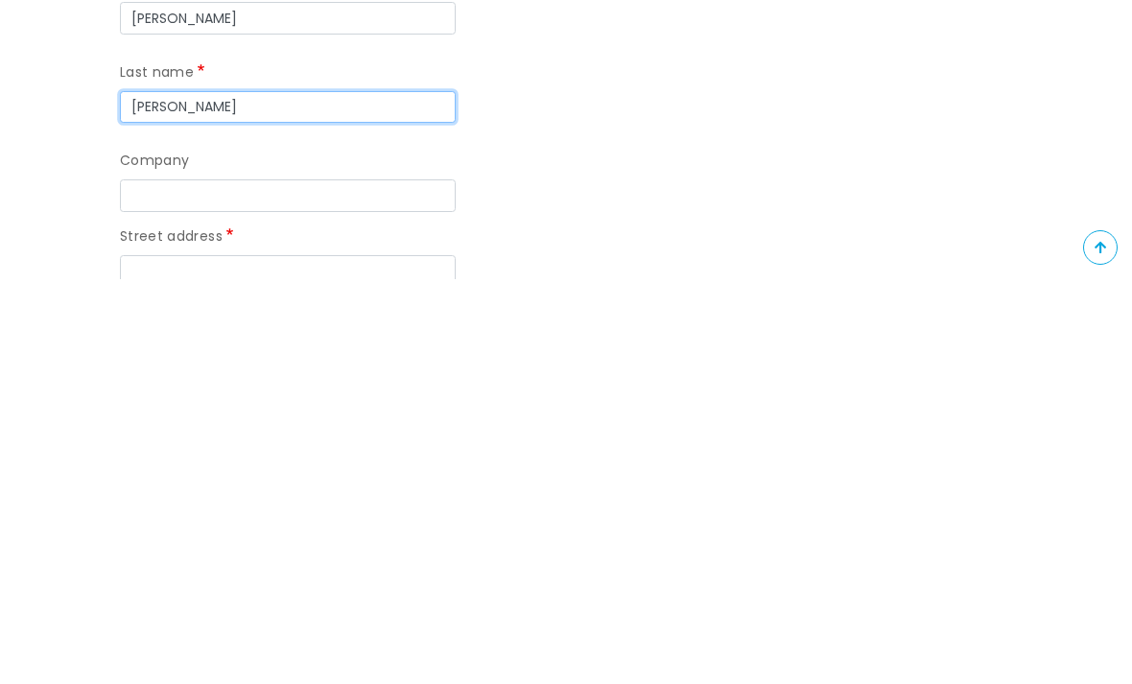
scroll to position [1220, 0]
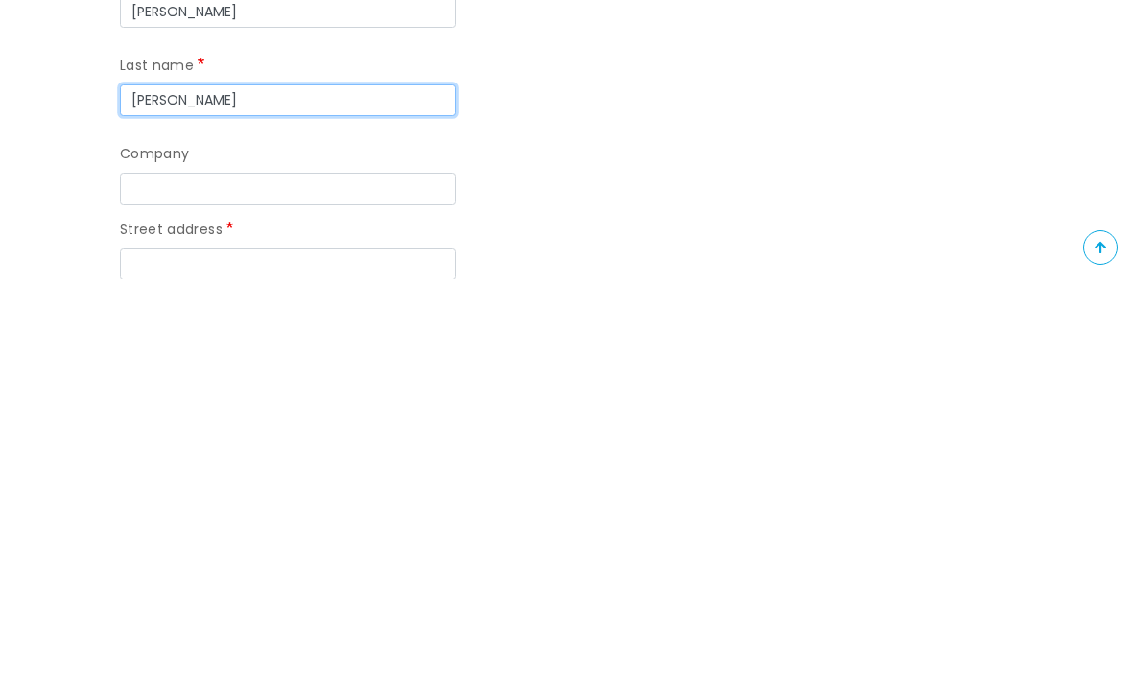
type input "Martin"
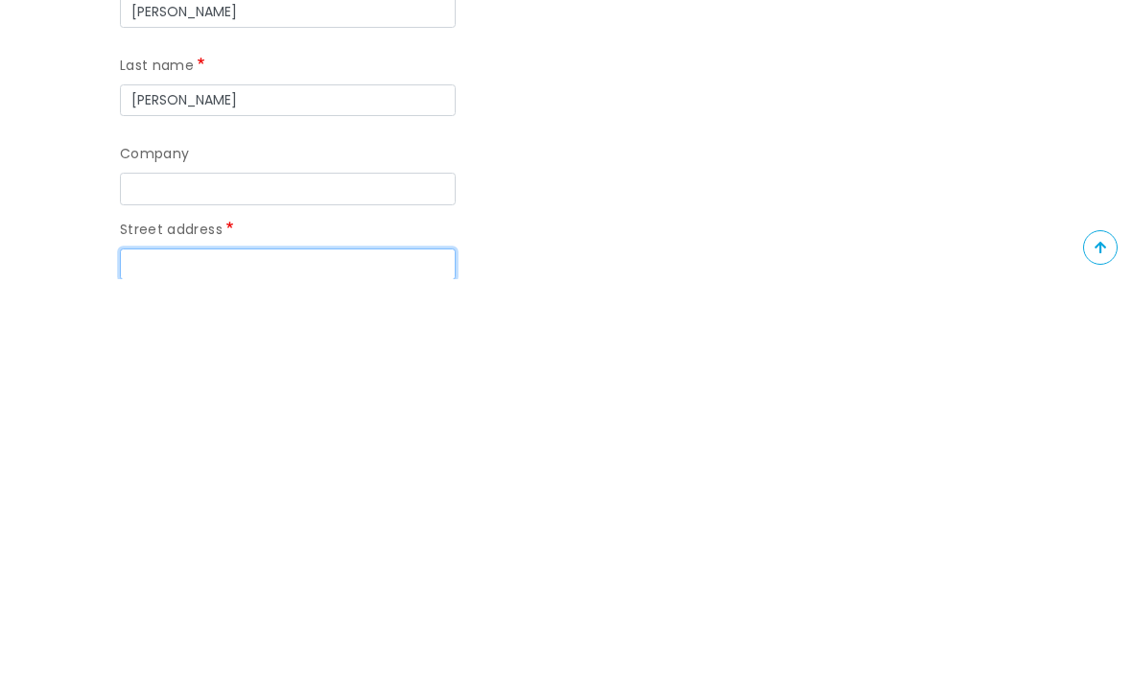
click at [372, 653] on input "Street address" at bounding box center [288, 669] width 336 height 33
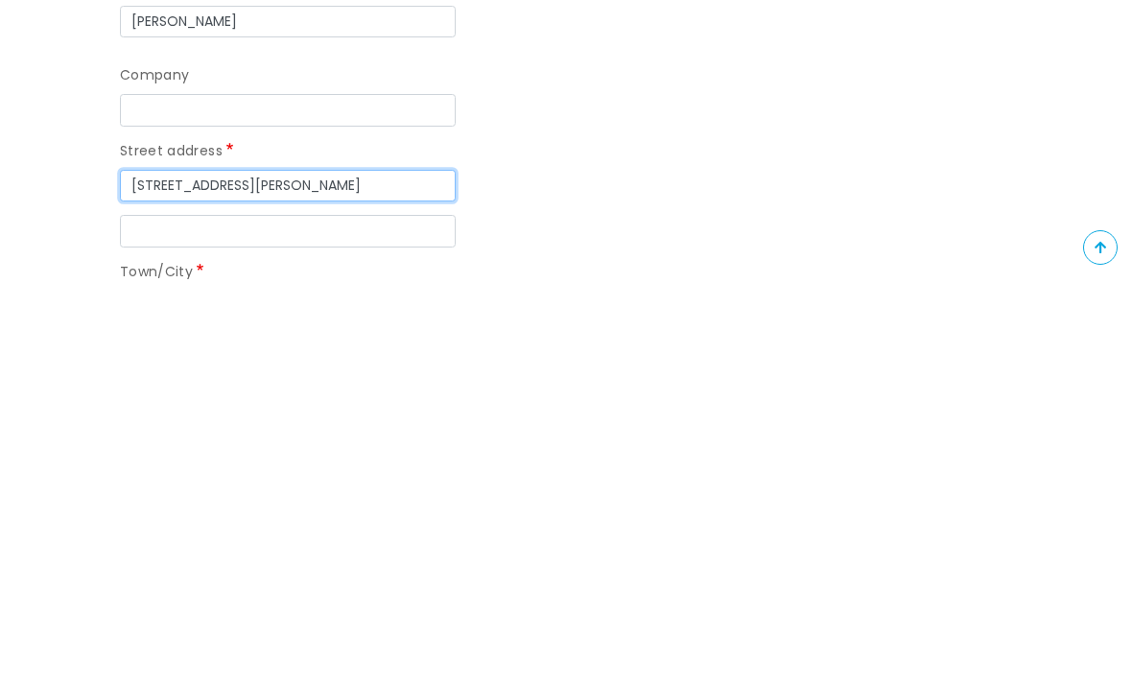
scroll to position [1301, 0]
type input "22 Helen Terrace"
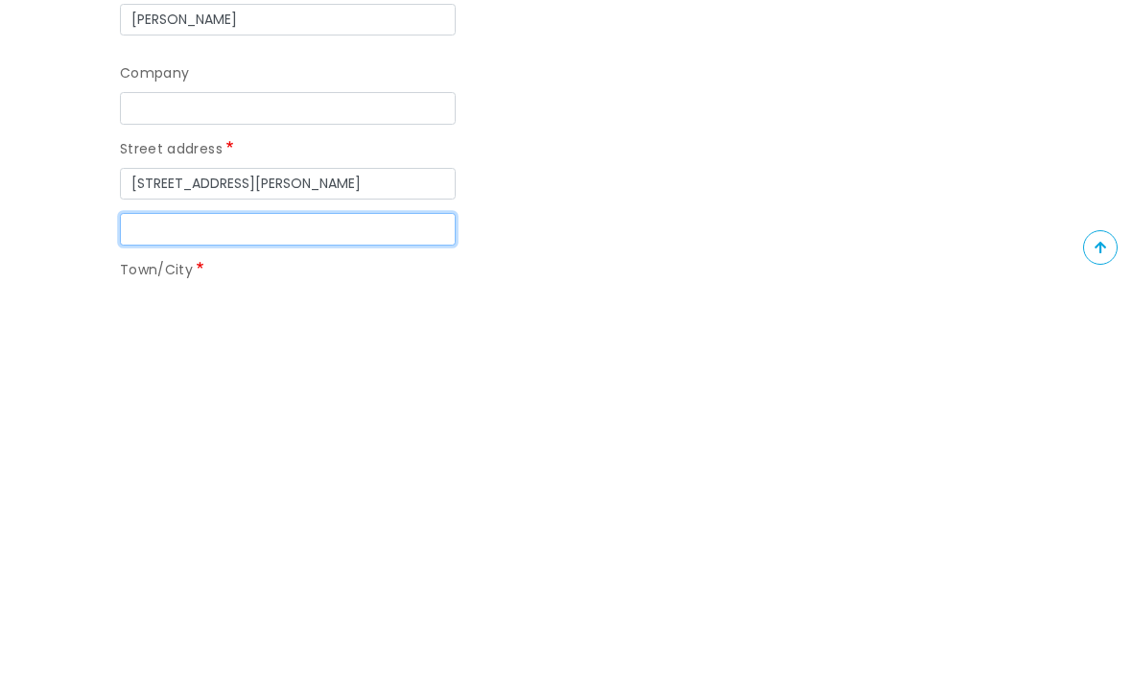
click at [391, 618] on input "Street address line 2" at bounding box center [288, 634] width 336 height 33
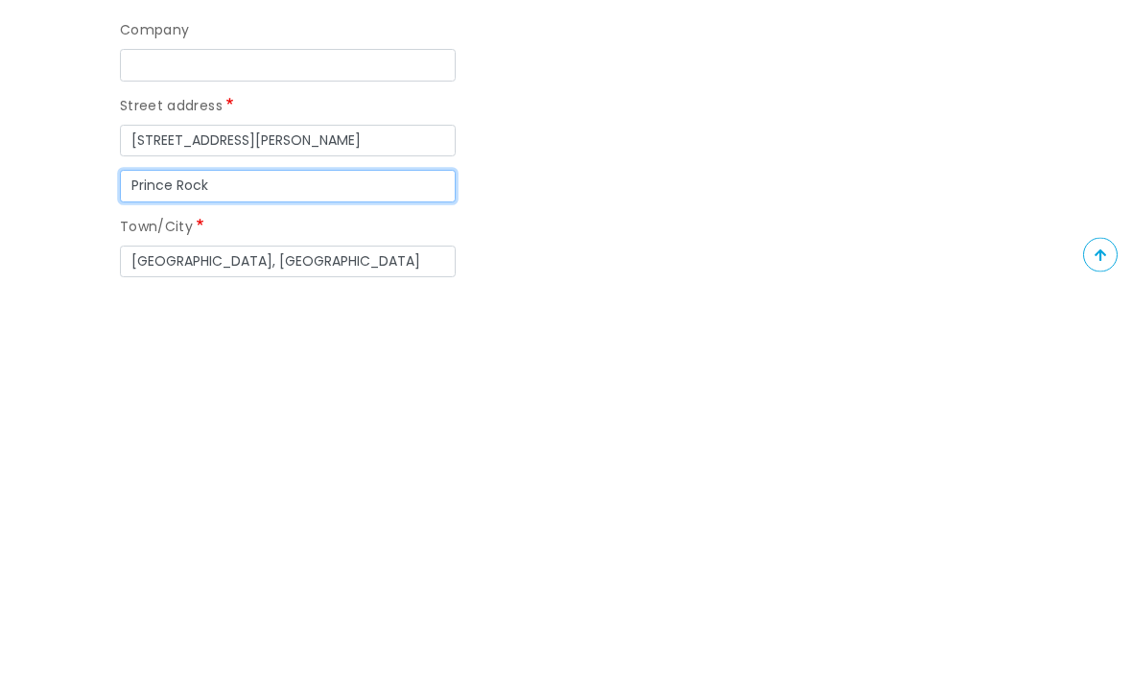
type input "Prince Rock"
click at [621, 614] on div "Town/City Llanarthney, Carmarthenshire" at bounding box center [374, 644] width 508 height 61
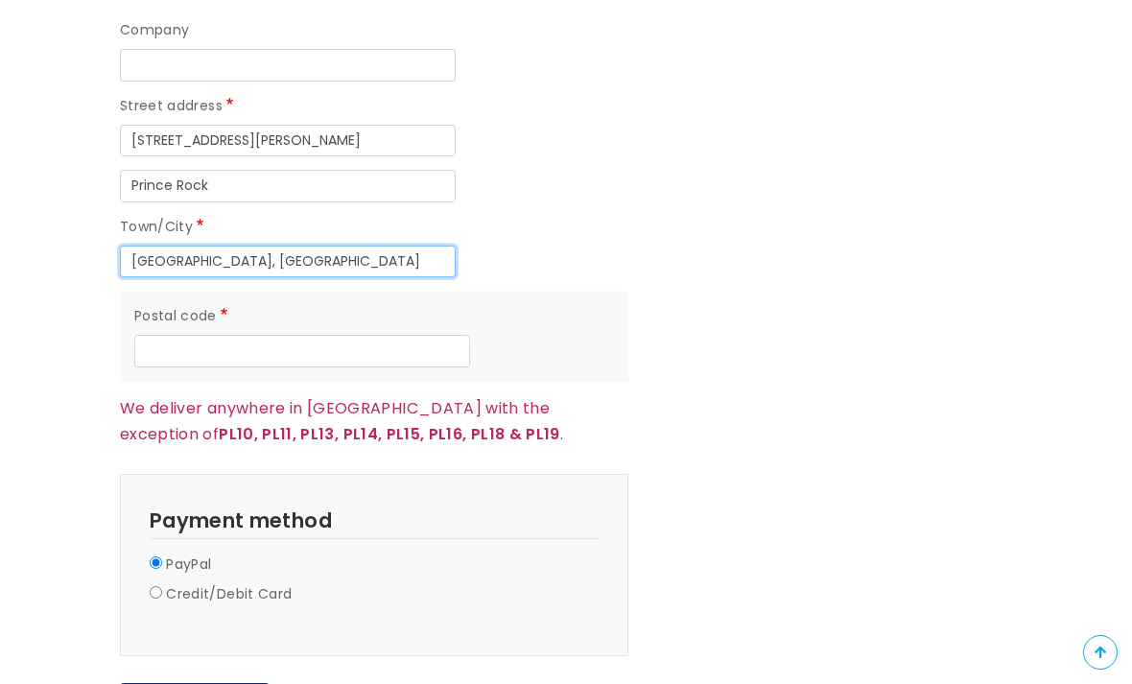
click at [385, 255] on input "Llanarthney, Carmarthenshire" at bounding box center [288, 262] width 336 height 33
type input "Llanart"
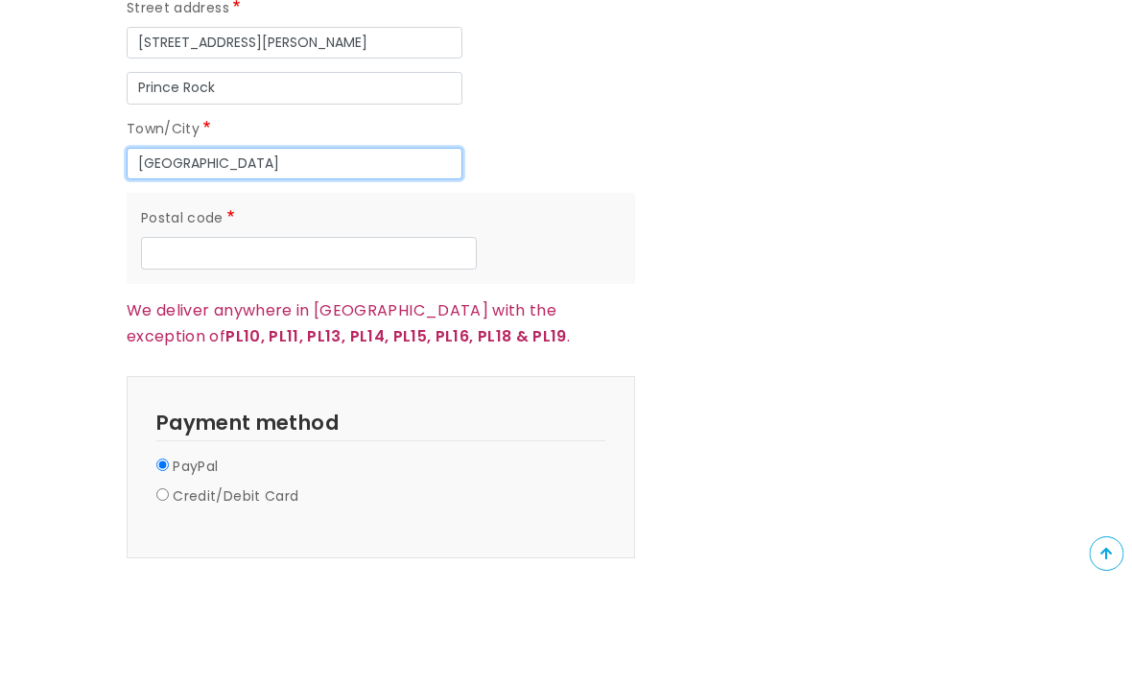
scroll to position [1748, 14]
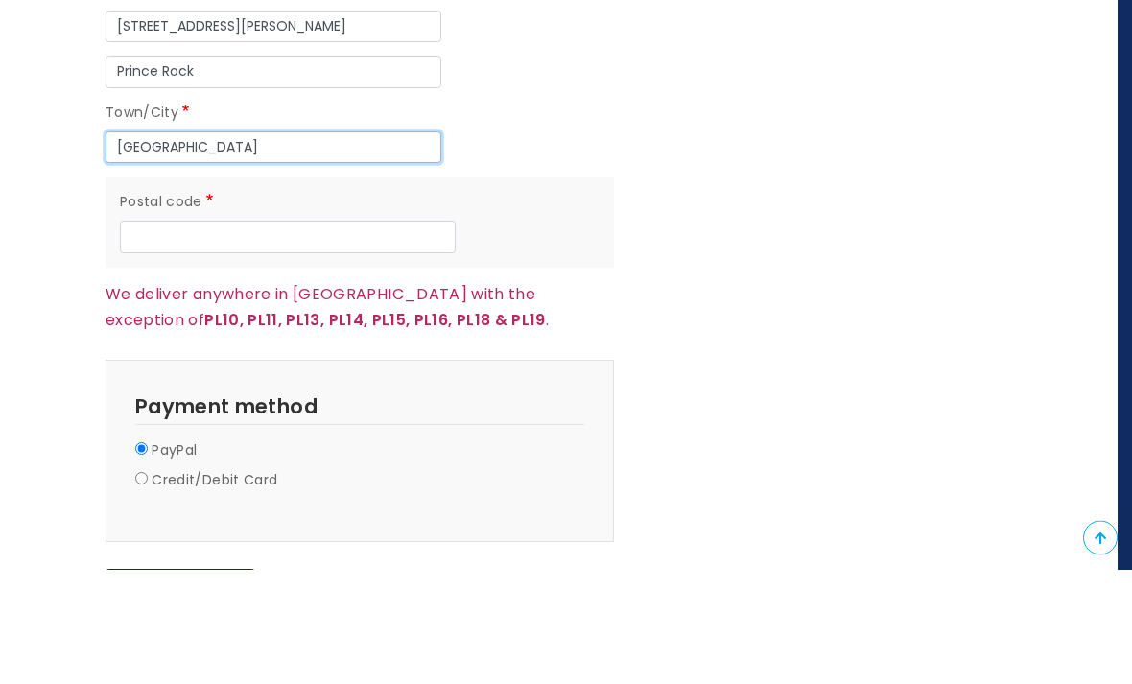
type input "Plymouth"
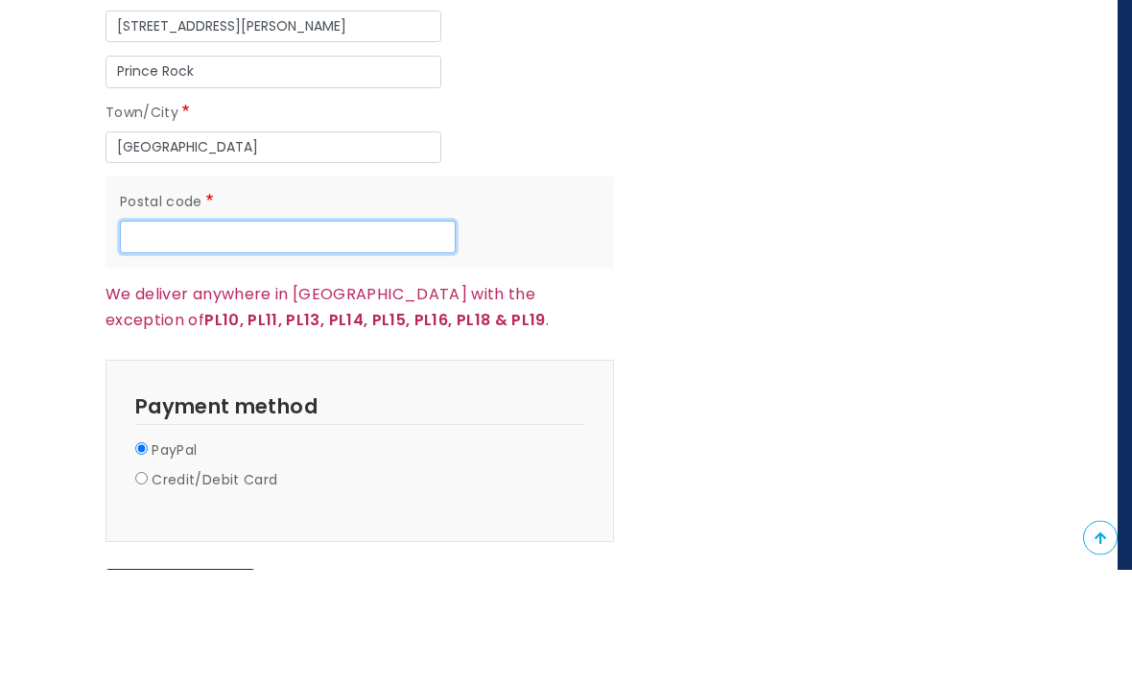
click at [336, 336] on input "Postal code" at bounding box center [288, 352] width 336 height 33
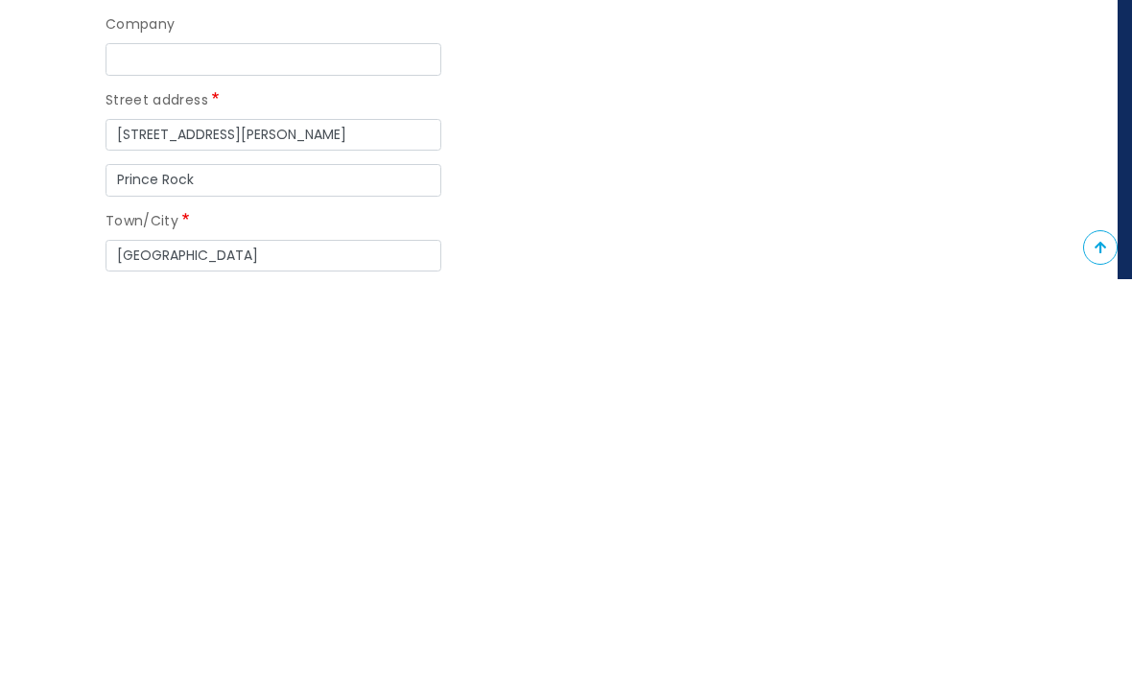
scroll to position [1351, 14]
type input "PL4 9LH"
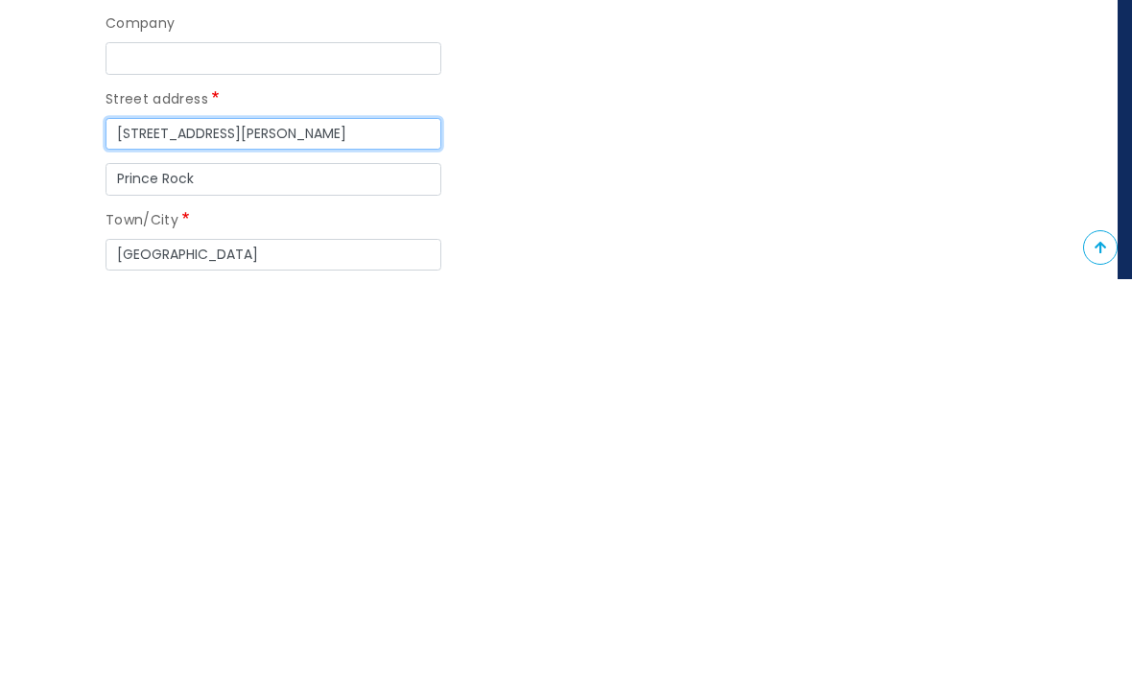
click at [281, 523] on input "22 Helen Terrace" at bounding box center [274, 539] width 336 height 33
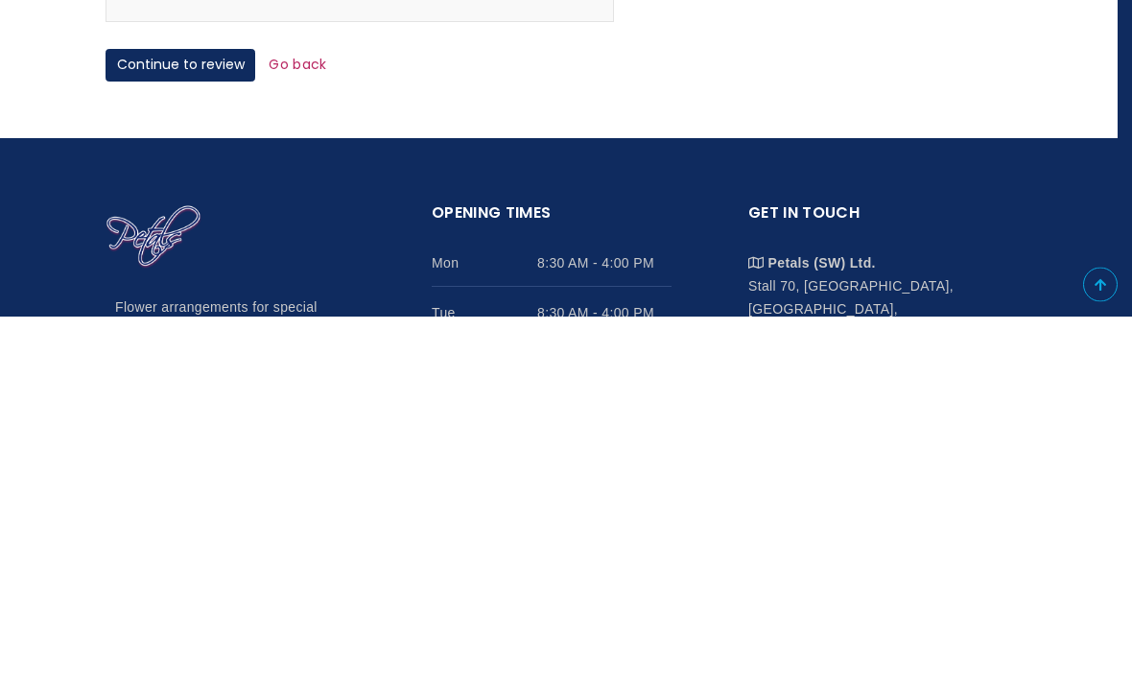
scroll to position [2030, 14]
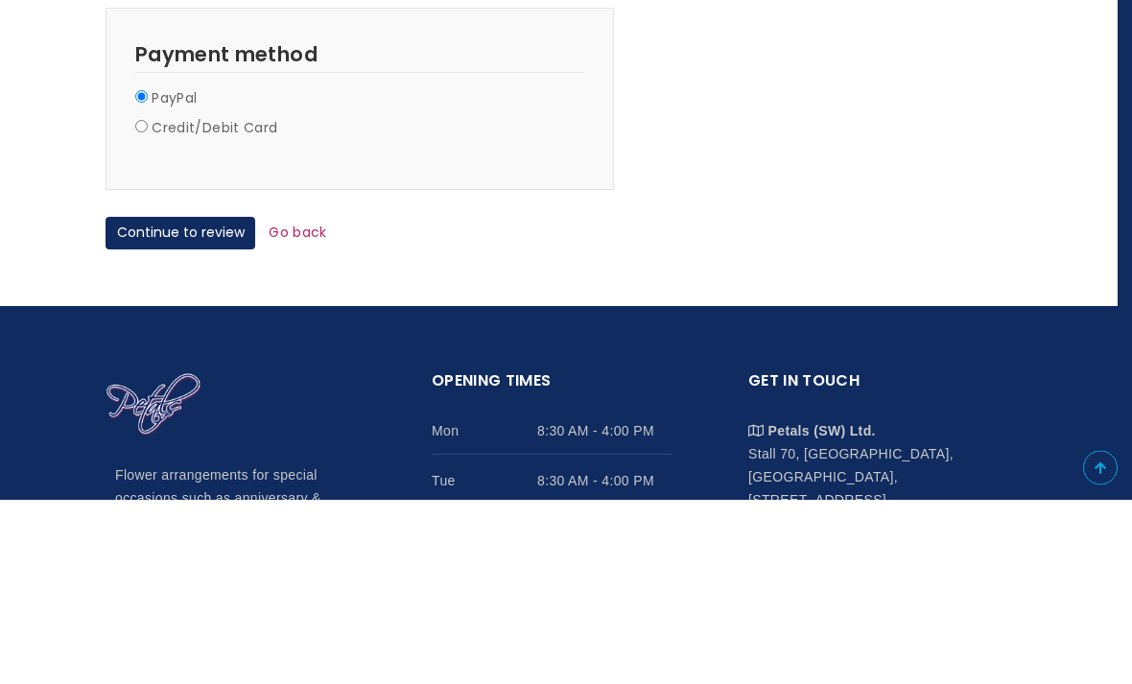
type input "22 Heles Terrace"
click at [221, 402] on button "Continue to review" at bounding box center [181, 418] width 150 height 33
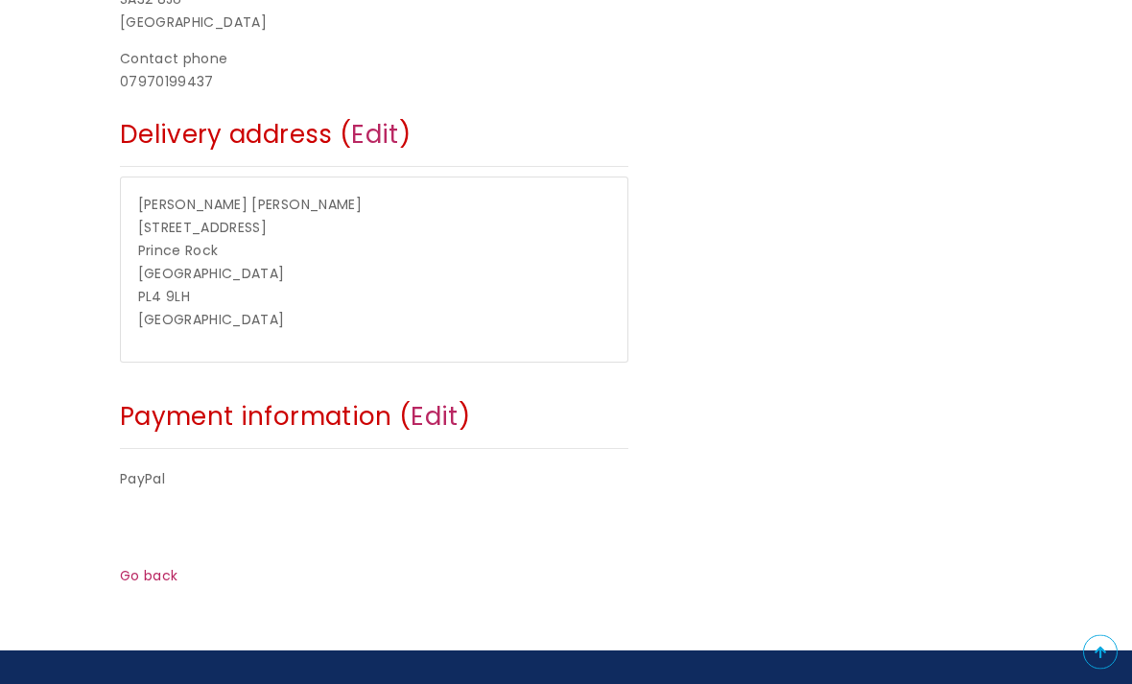
scroll to position [603, 0]
